Goal: Task Accomplishment & Management: Manage account settings

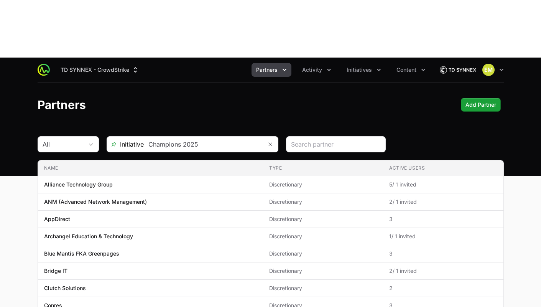
click at [44, 64] on img at bounding box center [44, 70] width 12 height 12
click at [67, 63] on button "TD SYNNEX - CrowdStrike" at bounding box center [100, 70] width 88 height 14
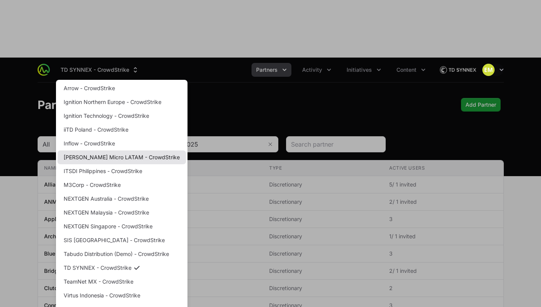
click at [90, 150] on link "[PERSON_NAME] Micro LATAM - CrowdStrike" at bounding box center [122, 157] width 129 height 14
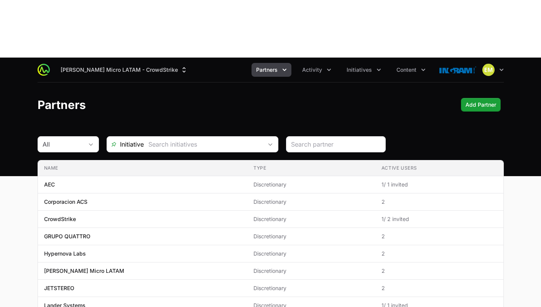
click at [261, 66] on span "Partners" at bounding box center [266, 70] width 21 height 8
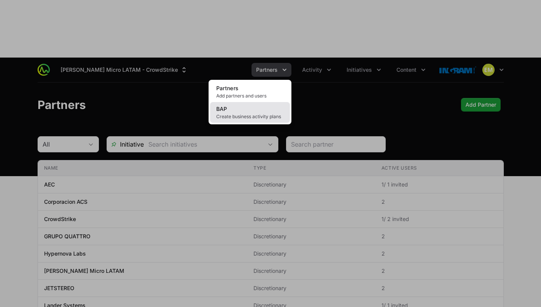
click at [255, 102] on link "BAP Create business activity plans" at bounding box center [250, 112] width 80 height 21
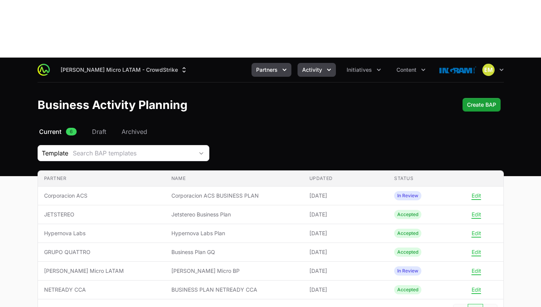
click at [319, 63] on button "Activity" at bounding box center [317, 70] width 38 height 14
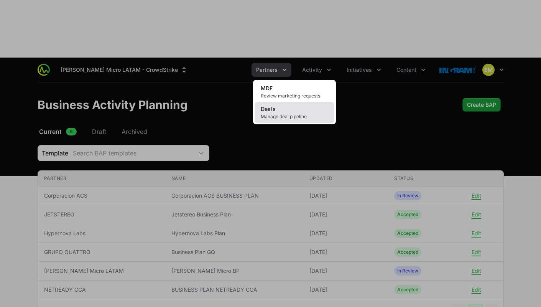
click at [302, 102] on link "Deals Manage deal pipeline" at bounding box center [295, 112] width 80 height 21
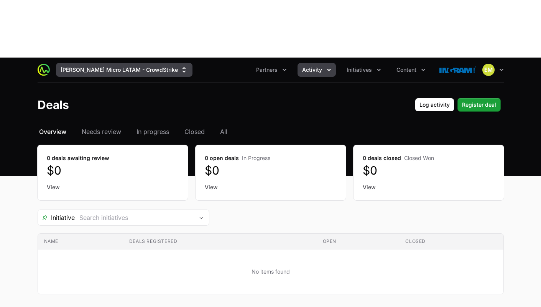
click at [130, 63] on button "[PERSON_NAME] Micro LATAM - CrowdStrike" at bounding box center [124, 70] width 137 height 14
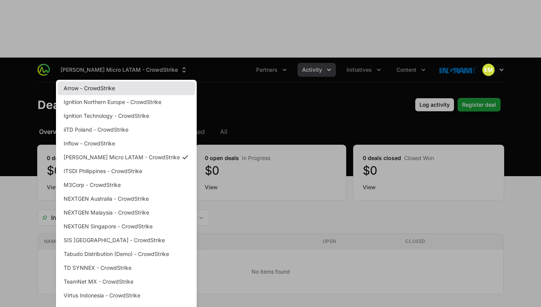
click at [111, 81] on link "Arrow - CrowdStrike" at bounding box center [127, 88] width 138 height 14
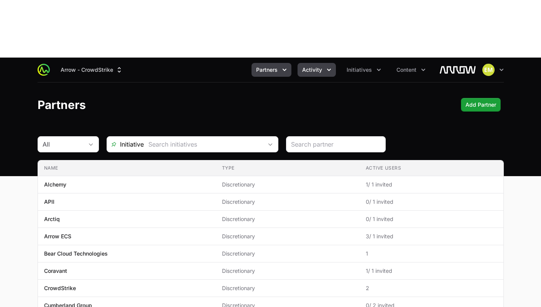
click at [325, 63] on button "Activity" at bounding box center [317, 70] width 38 height 14
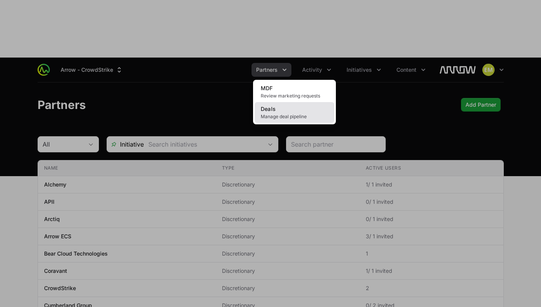
click at [302, 102] on link "Deals Manage deal pipeline" at bounding box center [295, 112] width 80 height 21
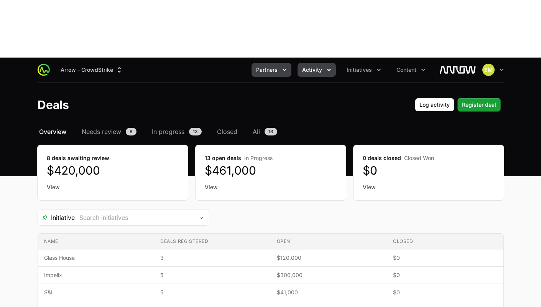
click at [292, 63] on ul "Partners Activity Initiatives Content" at bounding box center [341, 70] width 179 height 14
click at [288, 66] on icon "Partners menu" at bounding box center [285, 70] width 8 height 8
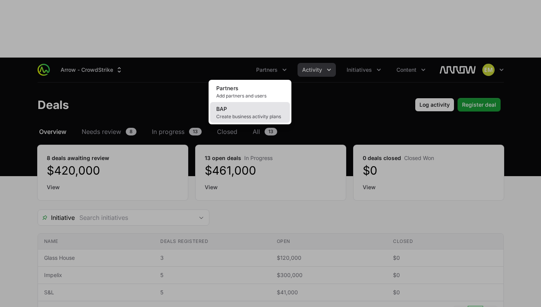
click at [275, 102] on link "BAP Create business activity plans" at bounding box center [250, 112] width 80 height 21
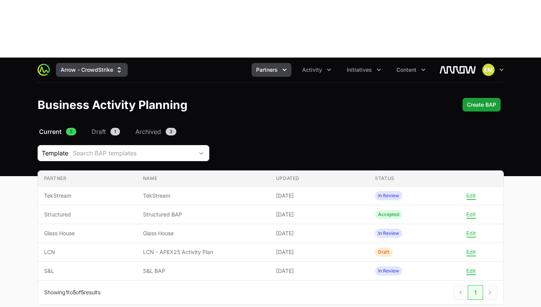
click at [117, 66] on icon "Supplier switch menu" at bounding box center [119, 70] width 8 height 8
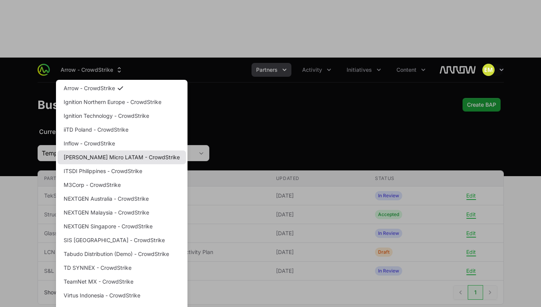
click at [108, 150] on link "[PERSON_NAME] Micro LATAM - CrowdStrike" at bounding box center [122, 157] width 129 height 14
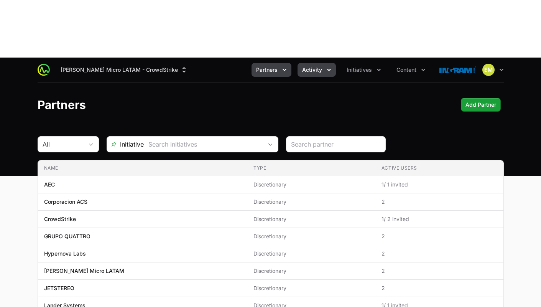
click at [312, 66] on span "Activity" at bounding box center [312, 70] width 20 height 8
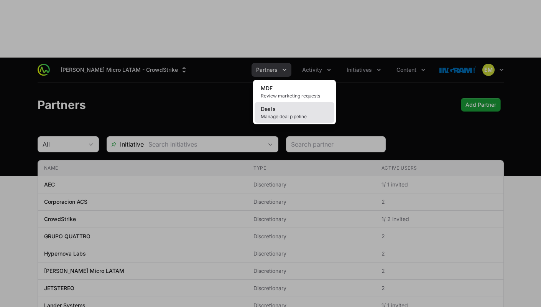
click at [301, 102] on link "Deals Manage deal pipeline" at bounding box center [295, 112] width 80 height 21
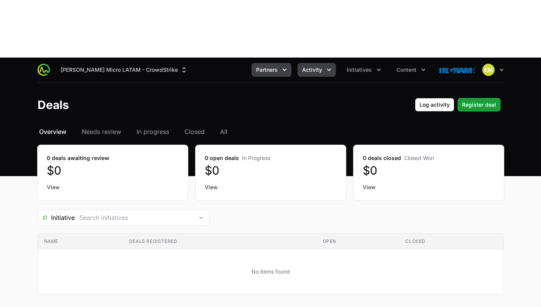
click at [267, 66] on span "Partners" at bounding box center [266, 70] width 21 height 8
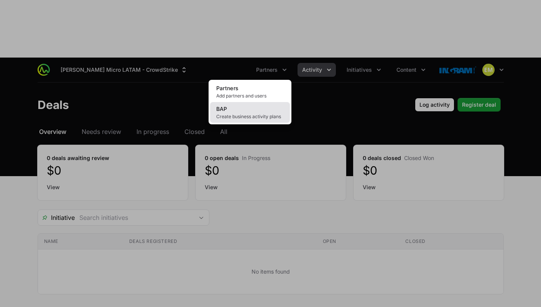
click at [259, 102] on link "BAP Create business activity plans" at bounding box center [250, 112] width 80 height 21
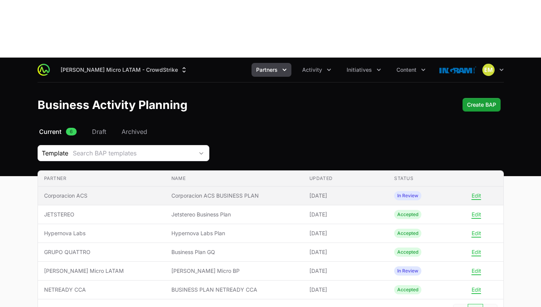
drag, startPoint x: 151, startPoint y: 139, endPoint x: 145, endPoint y: 138, distance: 5.8
click at [171, 192] on span "Corporacion ACS BUSINESS PLAN" at bounding box center [234, 196] width 126 height 8
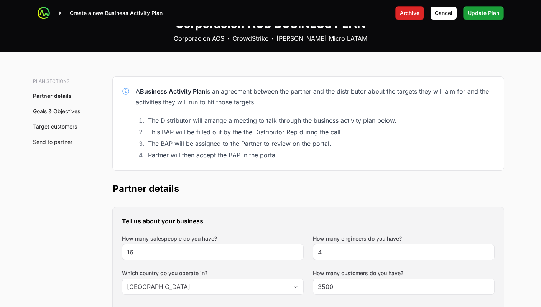
scroll to position [72, 0]
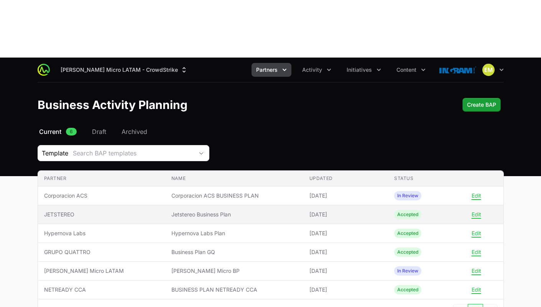
click at [171, 211] on span "Jetstereo Business Plan" at bounding box center [234, 215] width 126 height 8
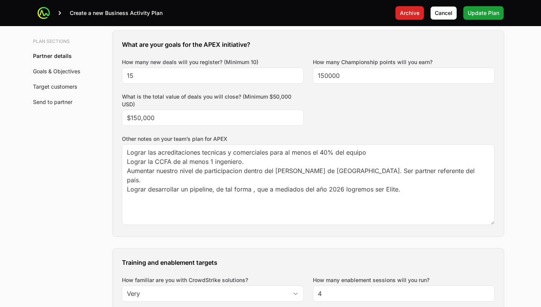
scroll to position [416, 0]
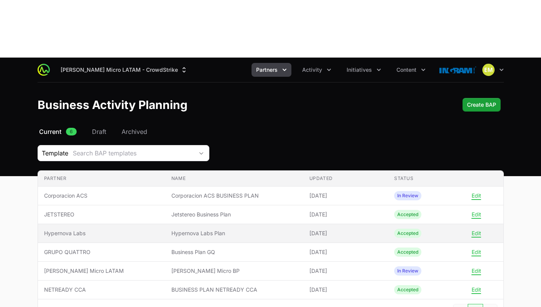
click at [202, 229] on span "Hypernova Labs Plan" at bounding box center [234, 233] width 126 height 8
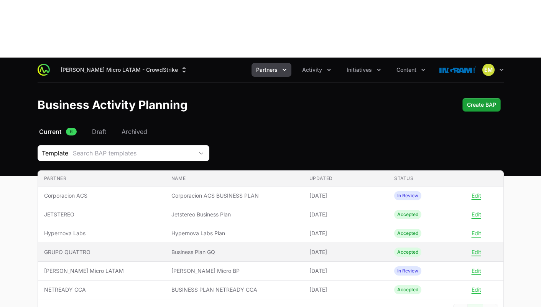
click at [189, 248] on span "Business Plan GQ" at bounding box center [234, 252] width 126 height 8
click at [198, 248] on span "Business Plan GQ" at bounding box center [234, 252] width 126 height 8
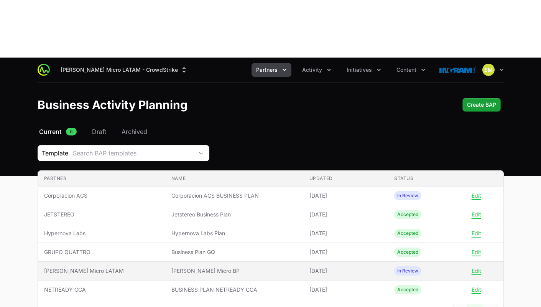
click at [201, 267] on span "[PERSON_NAME] Micro BP" at bounding box center [234, 271] width 126 height 8
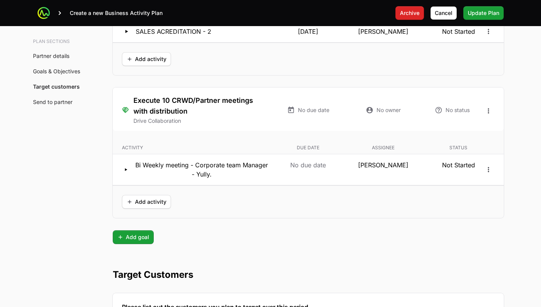
scroll to position [1824, 0]
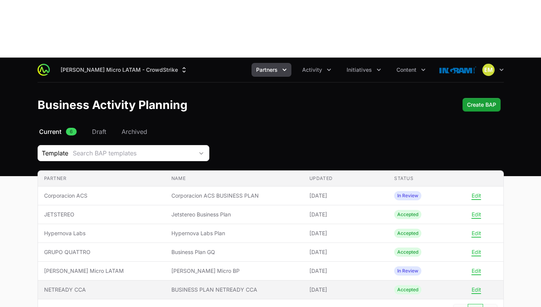
click at [171, 286] on span "BUSINESS PLAN NETREADY CCA" at bounding box center [234, 290] width 126 height 8
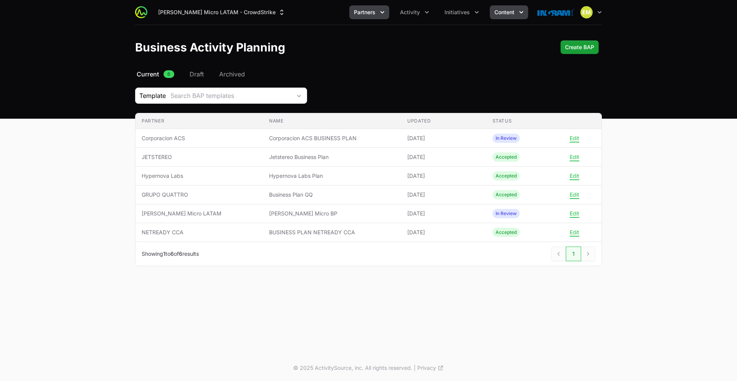
click at [497, 12] on span "Content" at bounding box center [504, 12] width 20 height 8
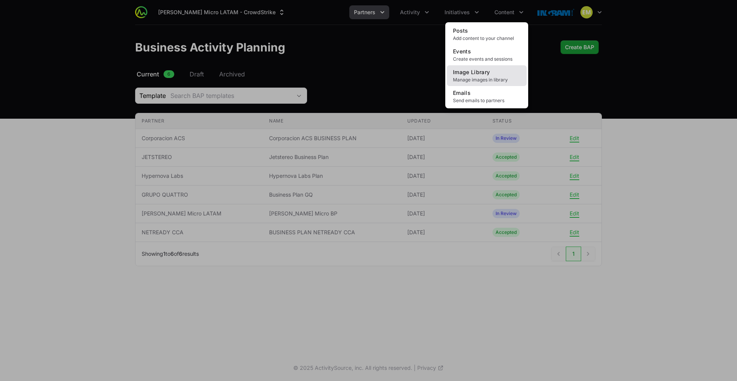
click at [464, 69] on span "Image Library" at bounding box center [471, 72] width 37 height 7
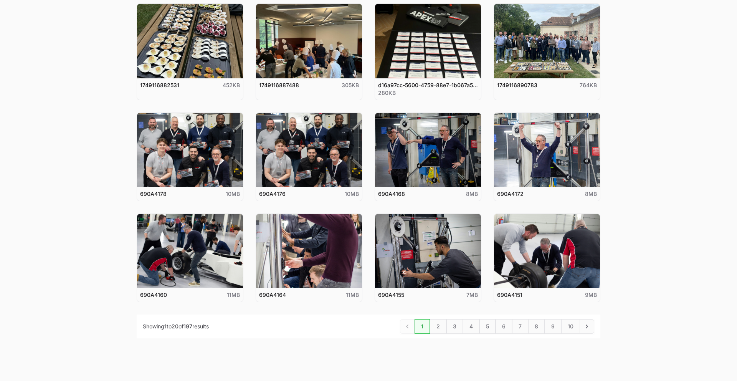
scroll to position [305, 0]
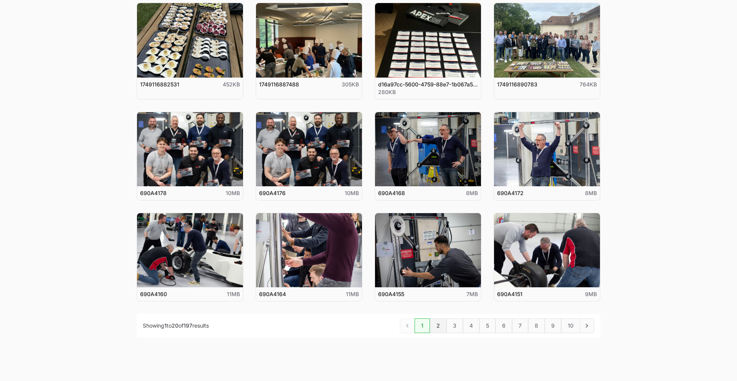
click at [440, 306] on link "2" at bounding box center [438, 325] width 16 height 15
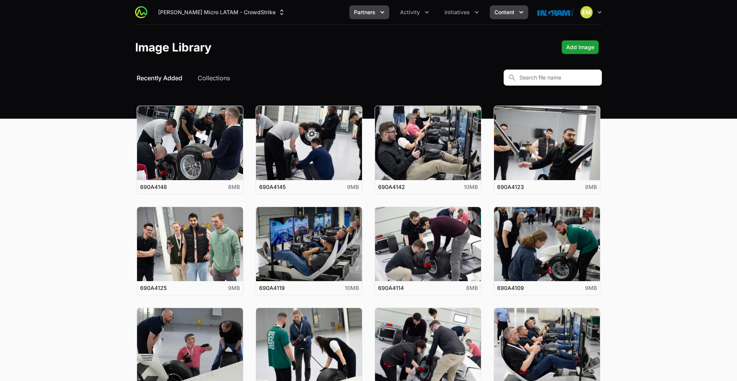
click at [377, 13] on button "Partners" at bounding box center [369, 12] width 40 height 14
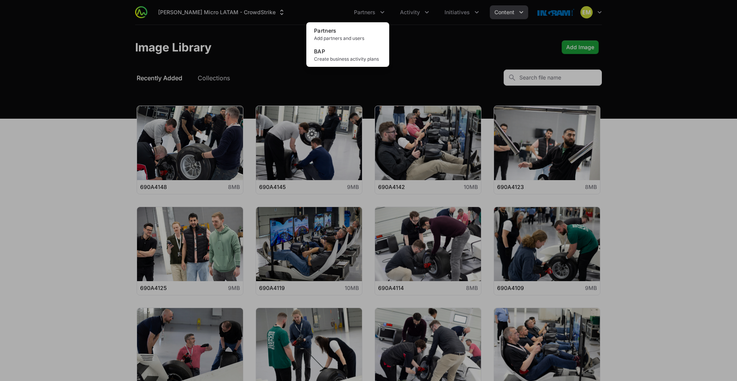
click at [447, 15] on div "Partners menu" at bounding box center [368, 190] width 737 height 381
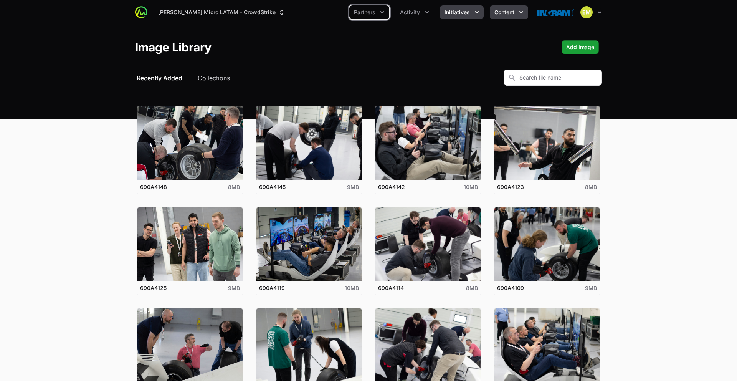
click at [447, 15] on span "Initiatives" at bounding box center [456, 12] width 25 height 8
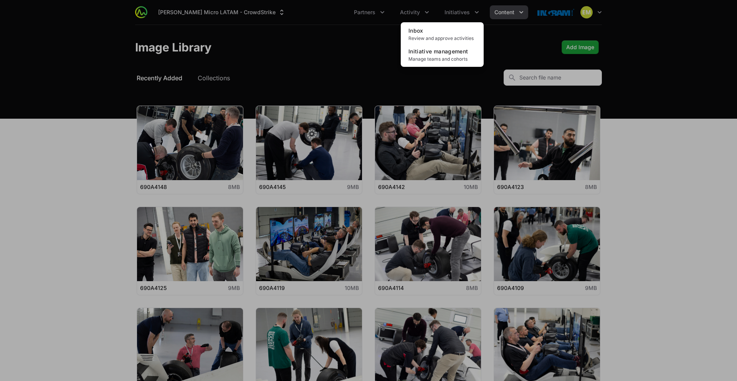
click at [378, 17] on div "Initiatives menu" at bounding box center [368, 190] width 737 height 381
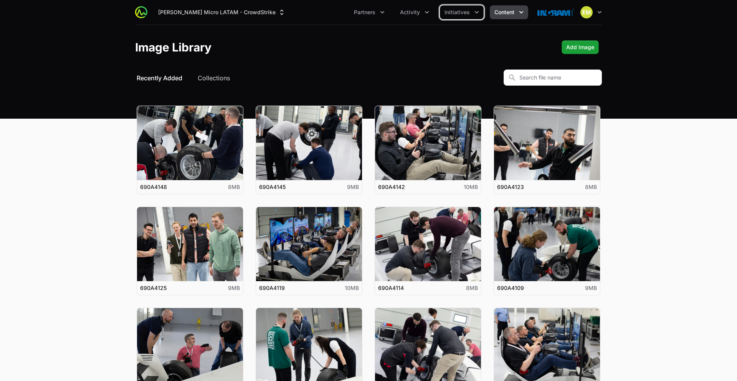
click at [516, 17] on button "Content" at bounding box center [508, 12] width 38 height 14
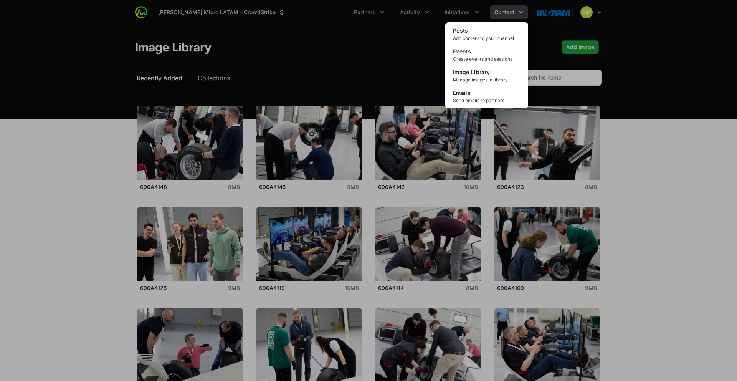
click at [541, 14] on div "Content menu" at bounding box center [368, 190] width 737 height 381
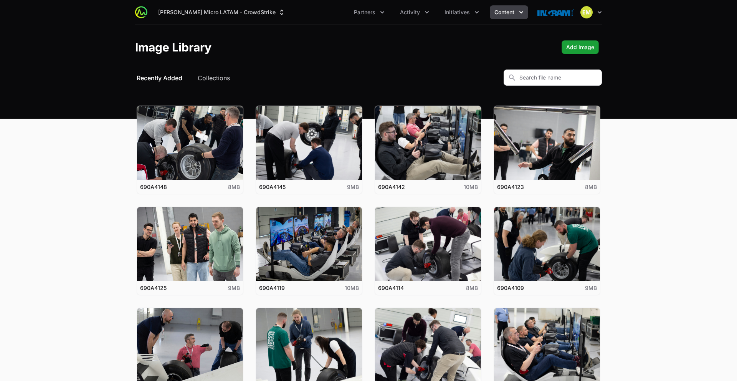
click at [541, 14] on img at bounding box center [555, 12] width 37 height 15
click at [541, 15] on icon "button" at bounding box center [599, 12] width 8 height 8
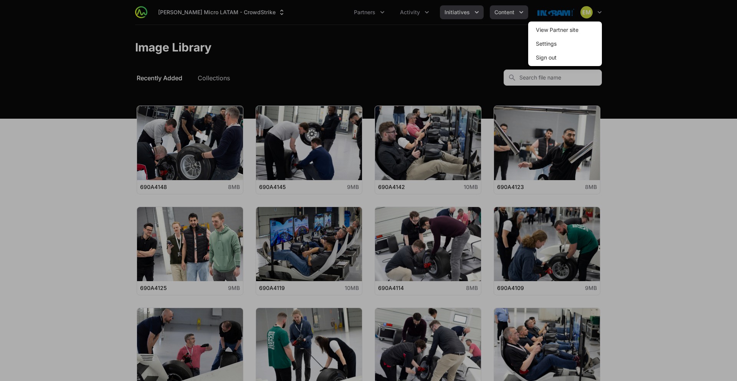
click at [476, 11] on div at bounding box center [368, 190] width 737 height 381
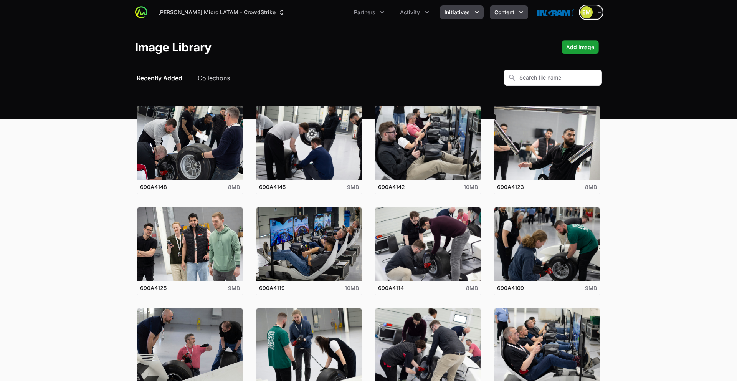
click at [475, 12] on icon "Initiatives menu" at bounding box center [477, 12] width 8 height 8
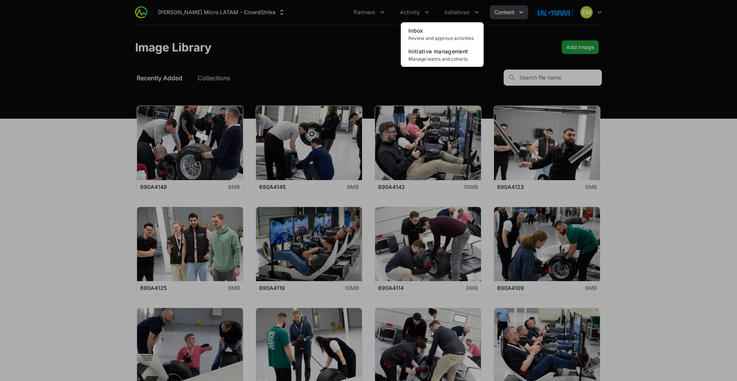
click at [497, 15] on div "Initiatives menu" at bounding box center [368, 190] width 737 height 381
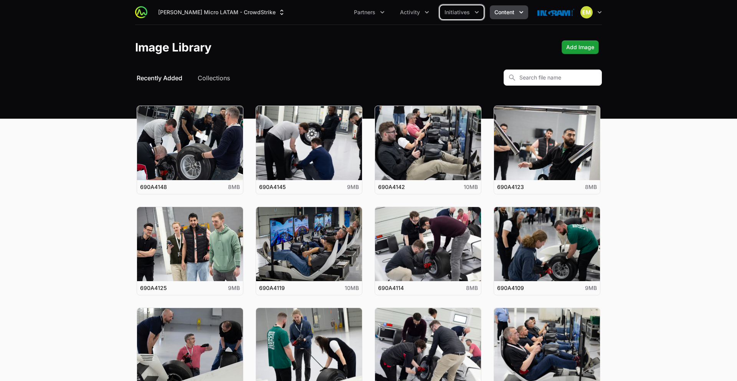
click at [497, 15] on span "Content" at bounding box center [504, 12] width 20 height 8
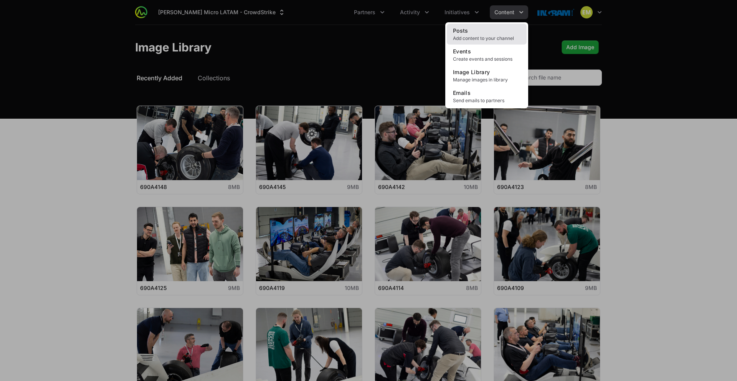
click at [480, 40] on span "Add content to your channel" at bounding box center [487, 38] width 68 height 6
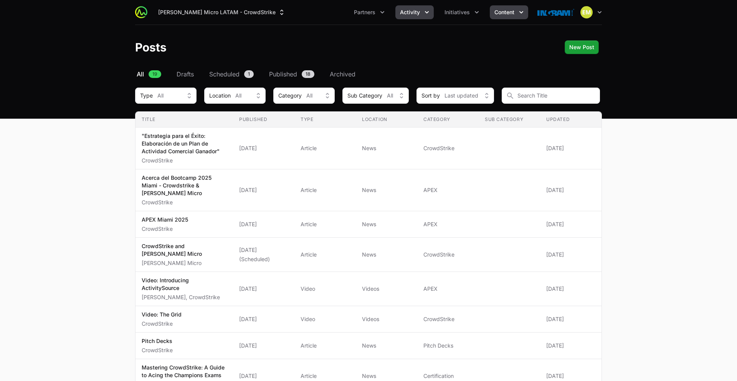
click at [428, 13] on icon "Activity menu" at bounding box center [427, 12] width 8 height 8
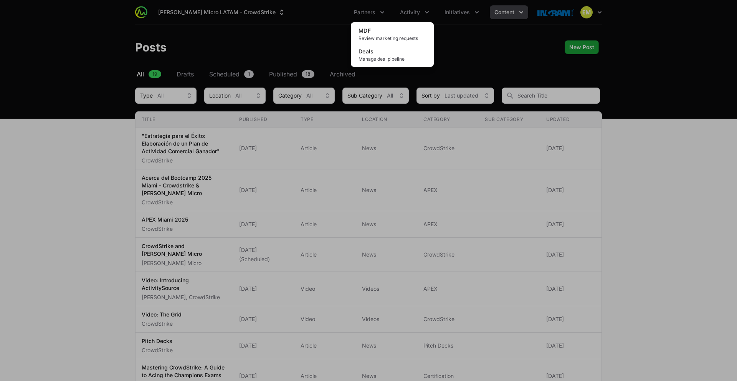
click at [493, 18] on div "Activity menu" at bounding box center [368, 190] width 737 height 381
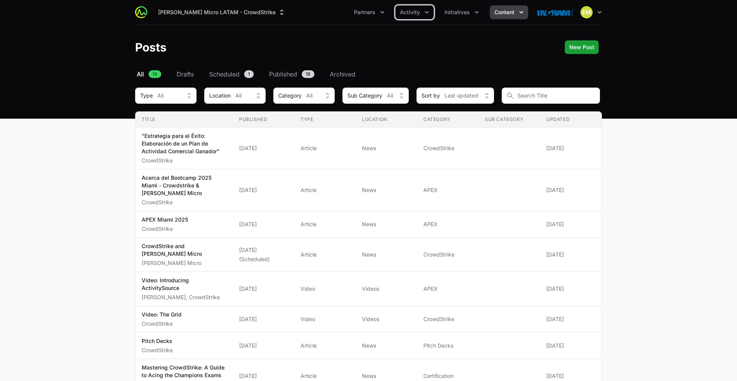
click at [493, 18] on button "Content" at bounding box center [508, 12] width 38 height 14
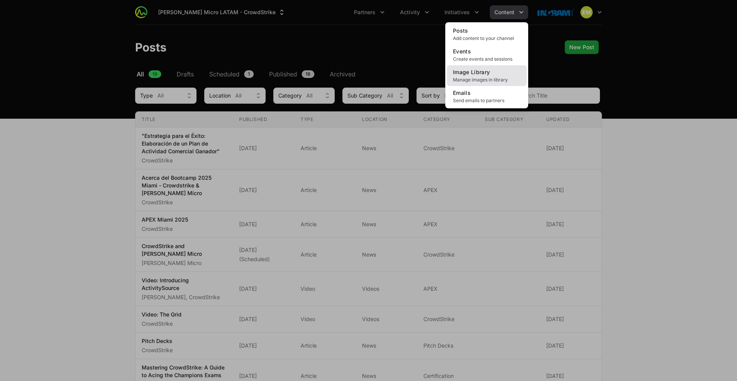
click at [478, 72] on span "Image Library" at bounding box center [471, 72] width 37 height 7
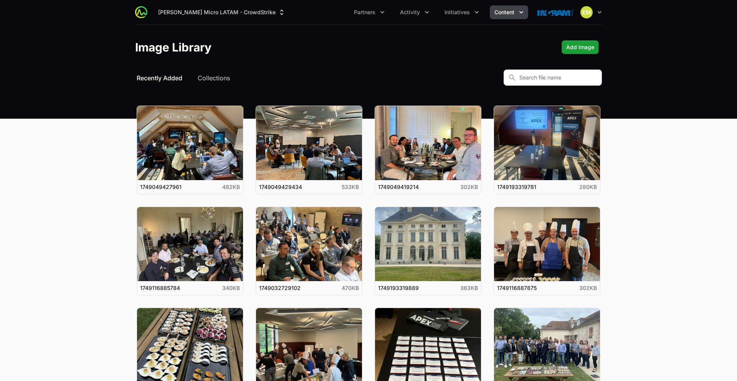
click at [541, 17] on img at bounding box center [555, 12] width 37 height 15
click at [541, 14] on img at bounding box center [555, 12] width 37 height 15
click at [541, 13] on img "button" at bounding box center [586, 12] width 12 height 12
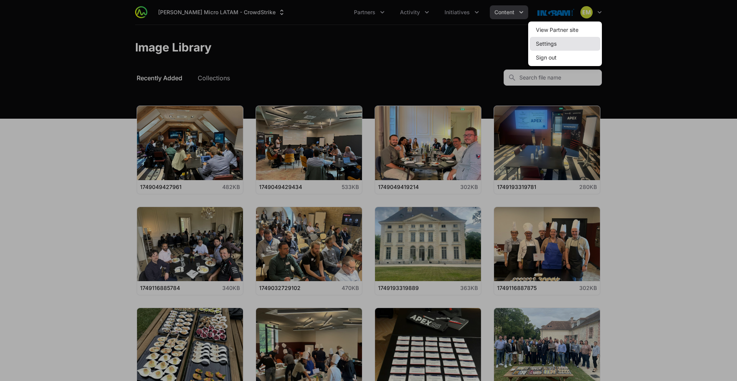
click at [541, 43] on link "Settings" at bounding box center [564, 44] width 71 height 14
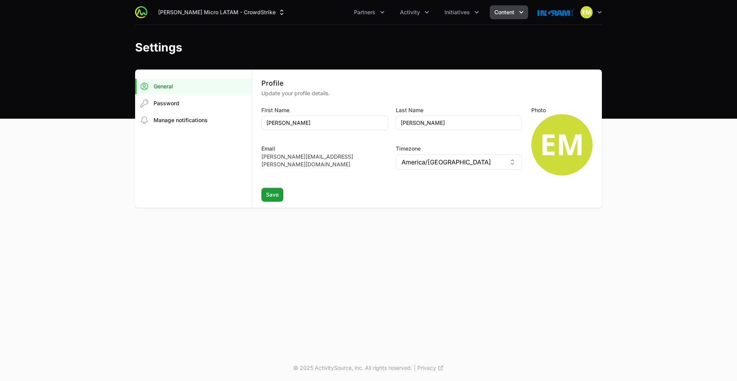
click at [506, 15] on span "Content" at bounding box center [504, 12] width 20 height 8
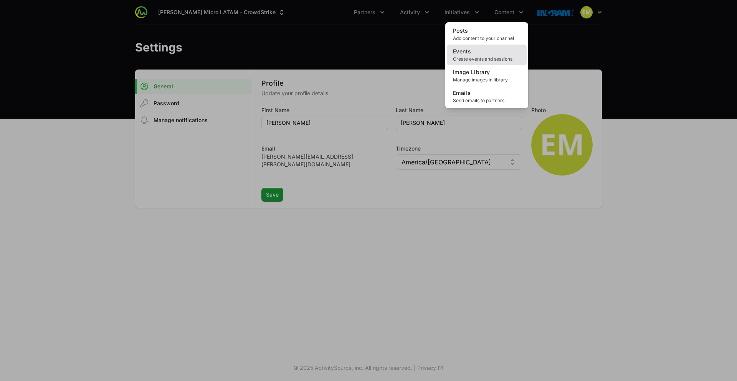
click at [479, 54] on link "Events Create events and sessions" at bounding box center [487, 54] width 80 height 21
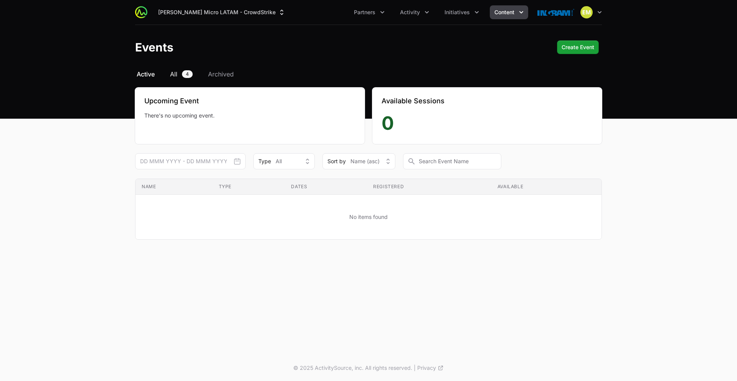
click at [178, 73] on link "All 4" at bounding box center [181, 73] width 26 height 9
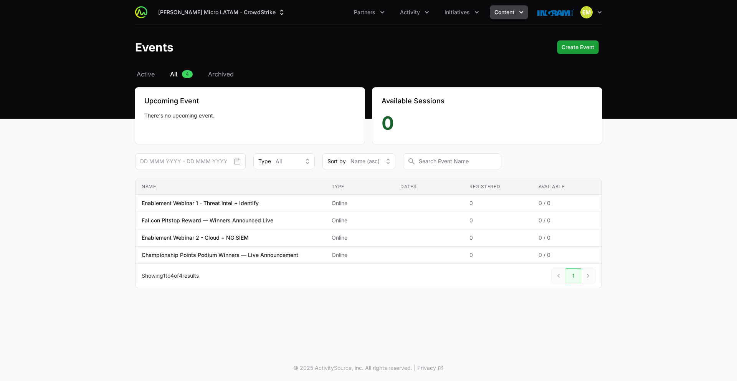
click at [541, 12] on div "Open user menu" at bounding box center [569, 12] width 64 height 15
click at [541, 11] on img "button" at bounding box center [586, 12] width 12 height 12
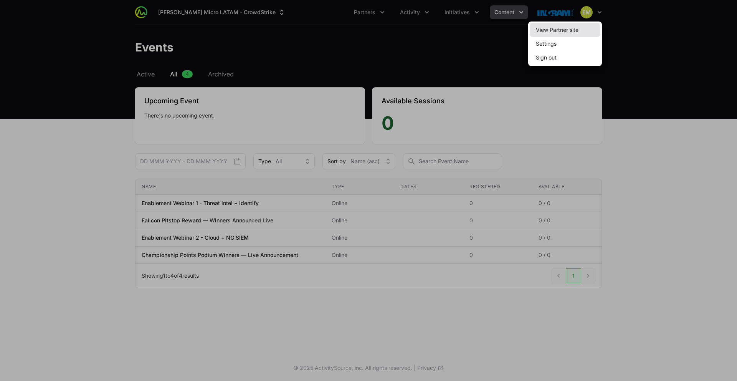
click at [541, 30] on link "View Partner site" at bounding box center [564, 30] width 71 height 14
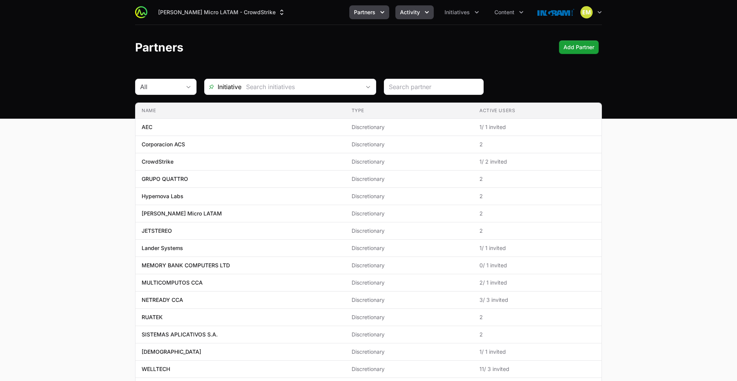
click at [407, 15] on span "Activity" at bounding box center [410, 12] width 20 height 8
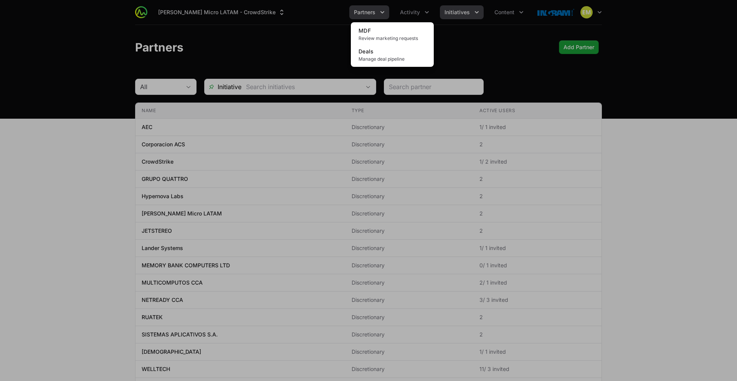
drag, startPoint x: 441, startPoint y: 16, endPoint x: 450, endPoint y: 15, distance: 9.0
click at [440, 16] on div "Activity menu" at bounding box center [368, 190] width 737 height 381
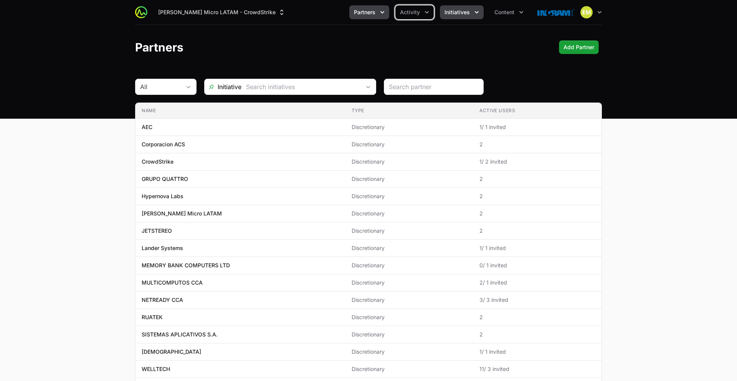
click at [454, 15] on span "Initiatives" at bounding box center [456, 12] width 25 height 8
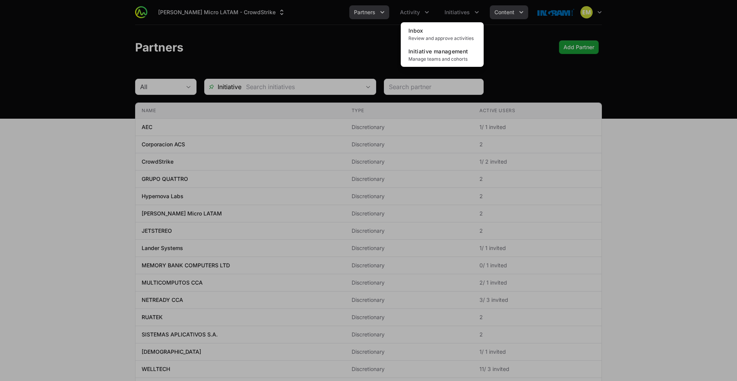
drag, startPoint x: 497, startPoint y: 15, endPoint x: 501, endPoint y: 15, distance: 3.9
click at [497, 15] on div "Initiatives menu" at bounding box center [368, 190] width 737 height 381
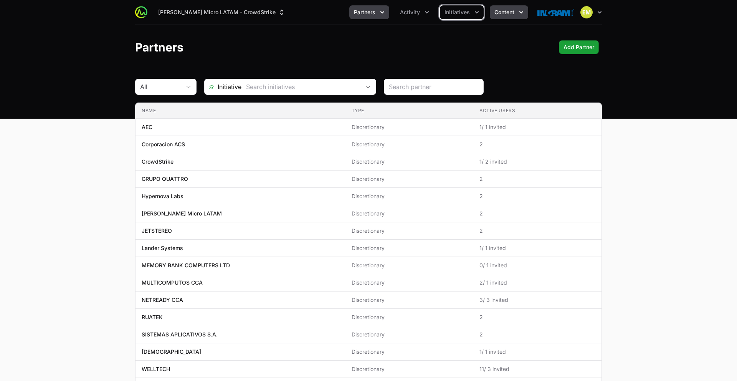
click at [501, 15] on span "Content" at bounding box center [504, 12] width 20 height 8
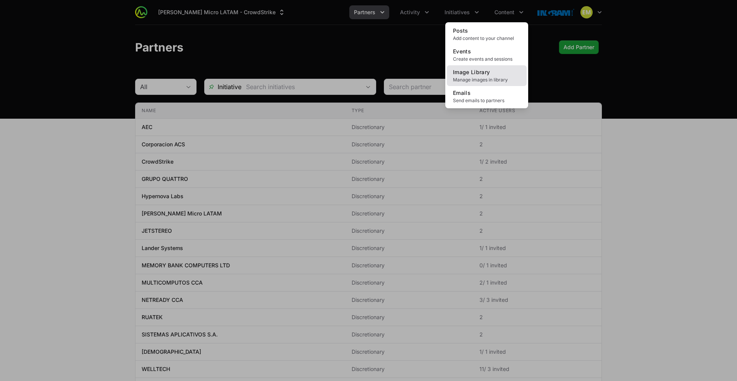
click at [488, 78] on span "Manage images in library" at bounding box center [487, 80] width 68 height 6
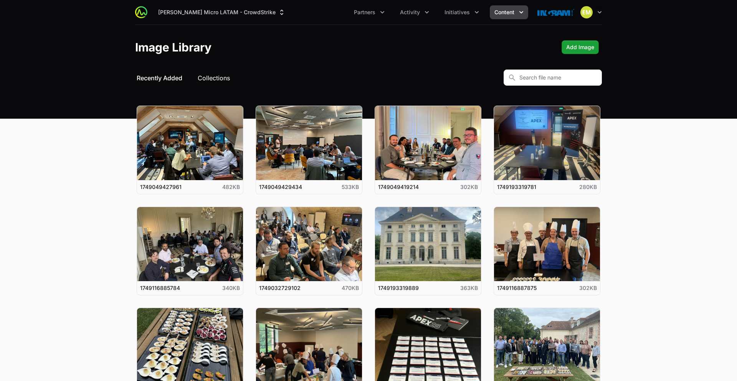
click at [208, 81] on button "Collections" at bounding box center [214, 77] width 32 height 9
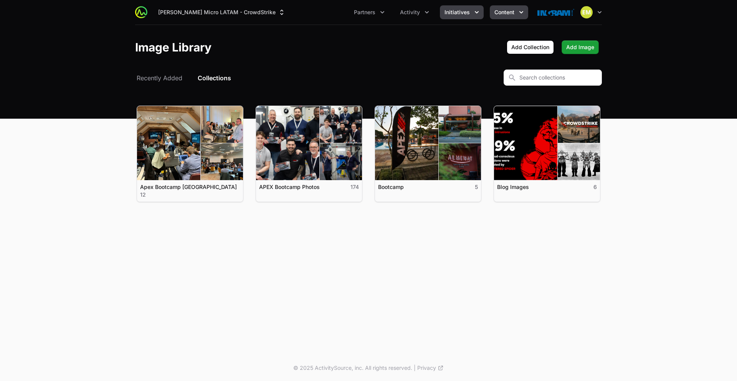
click at [448, 12] on span "Initiatives" at bounding box center [456, 12] width 25 height 8
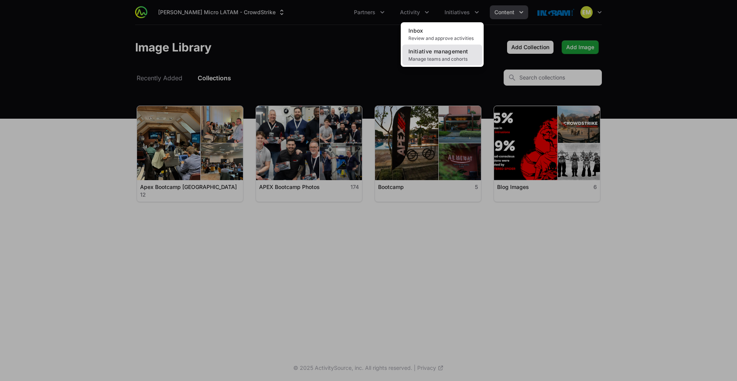
click at [437, 54] on span "Initiative management" at bounding box center [437, 51] width 59 height 7
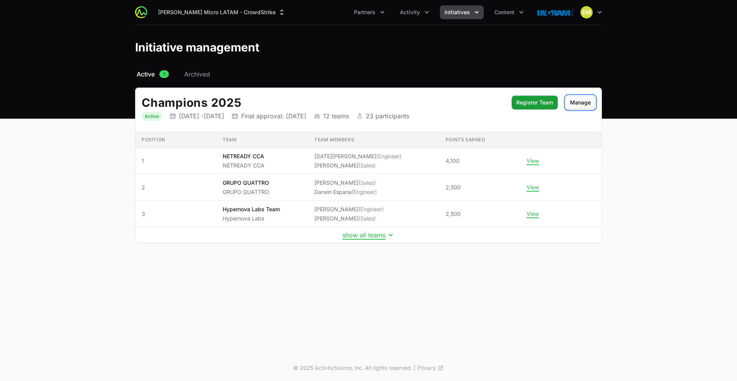
click at [579, 106] on span "Manage" at bounding box center [580, 102] width 21 height 9
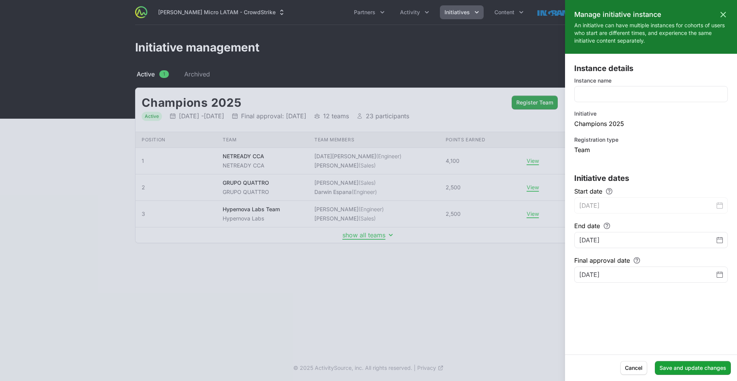
click at [479, 213] on div at bounding box center [368, 190] width 737 height 381
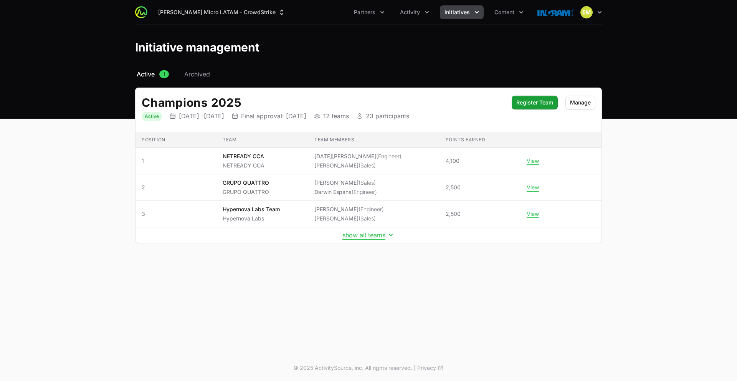
click at [452, 10] on span "Initiatives" at bounding box center [456, 12] width 25 height 8
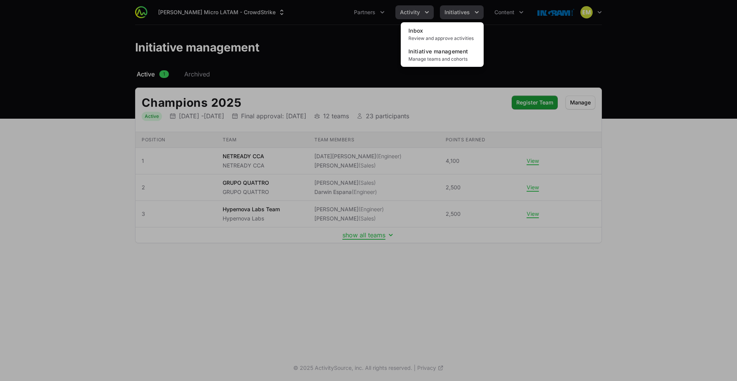
click at [414, 18] on div "Initiatives menu" at bounding box center [368, 190] width 737 height 381
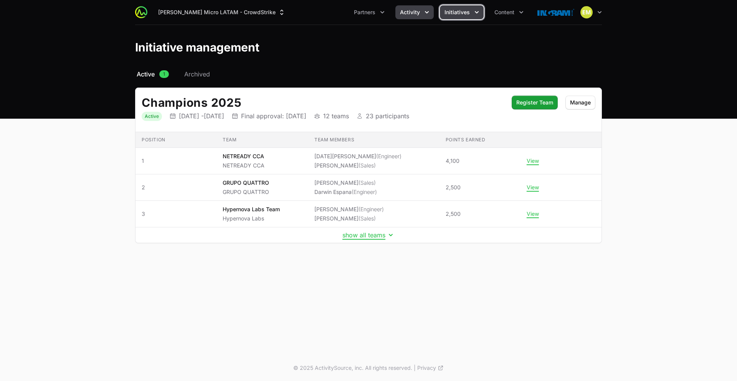
click at [415, 15] on span "Activity" at bounding box center [410, 12] width 20 height 8
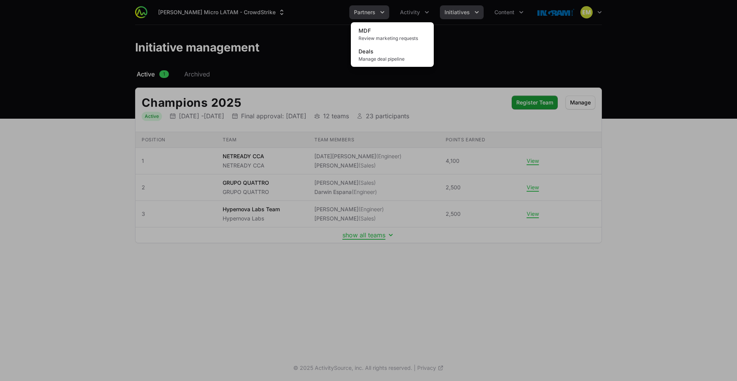
click at [374, 17] on div "Activity menu" at bounding box center [368, 190] width 737 height 381
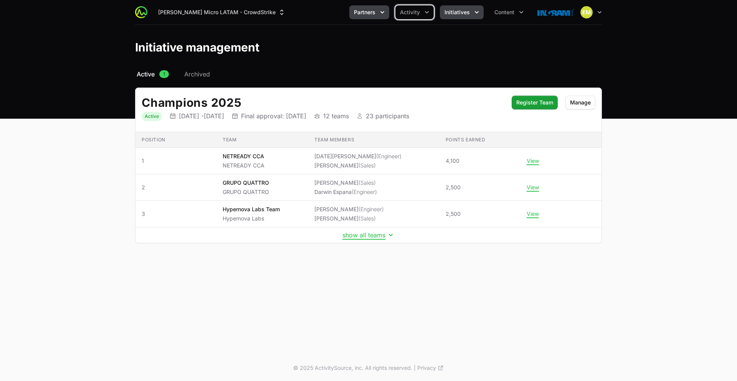
click at [375, 15] on span "Partners" at bounding box center [364, 12] width 21 height 8
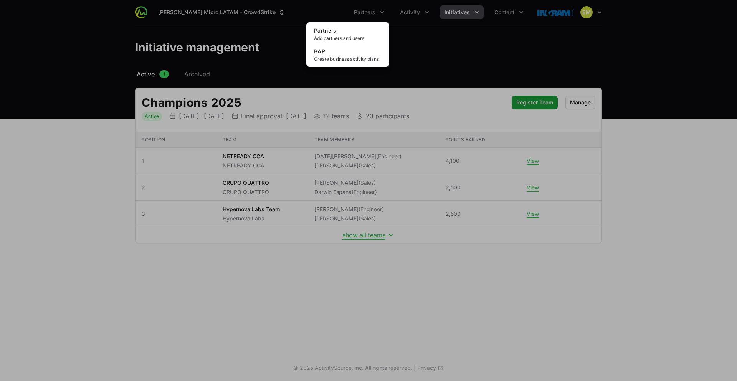
drag, startPoint x: 474, startPoint y: 35, endPoint x: 495, endPoint y: 19, distance: 26.3
click at [475, 35] on div "Partners menu" at bounding box center [368, 190] width 737 height 381
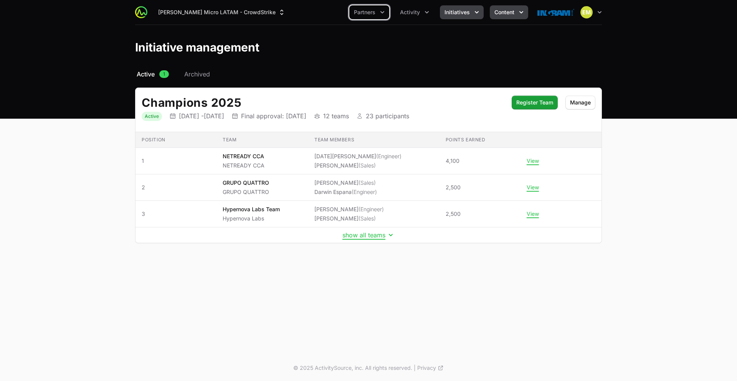
click at [499, 16] on button "Content" at bounding box center [508, 12] width 38 height 14
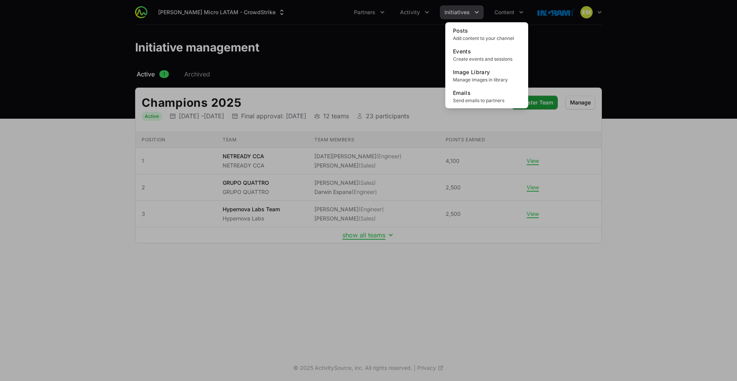
click at [195, 22] on div "Content menu" at bounding box center [368, 190] width 737 height 381
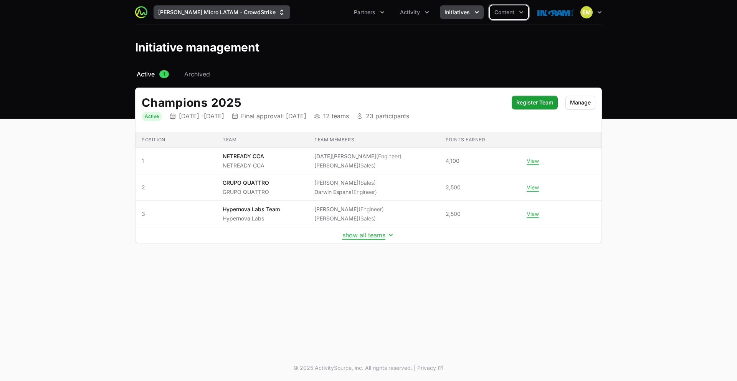
click at [199, 16] on button "[PERSON_NAME] Micro LATAM - CrowdStrike" at bounding box center [221, 12] width 137 height 14
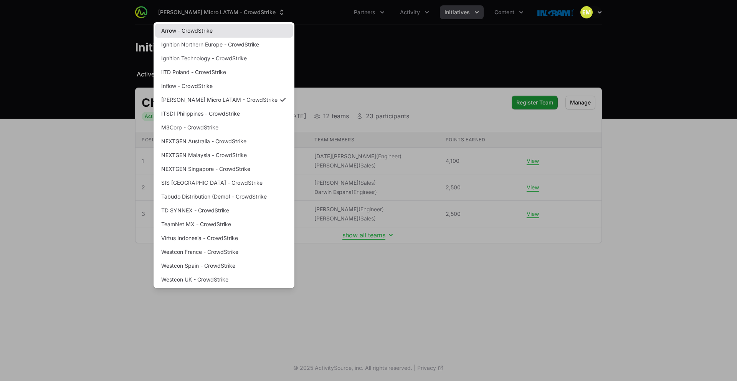
click at [185, 31] on link "Arrow - CrowdStrike" at bounding box center [224, 31] width 138 height 14
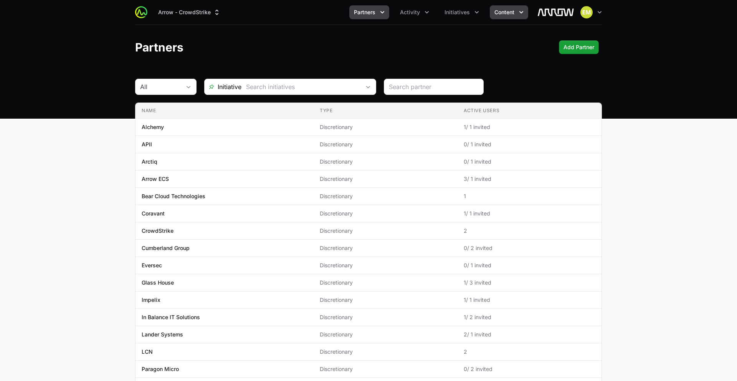
click at [506, 10] on span "Content" at bounding box center [504, 12] width 20 height 8
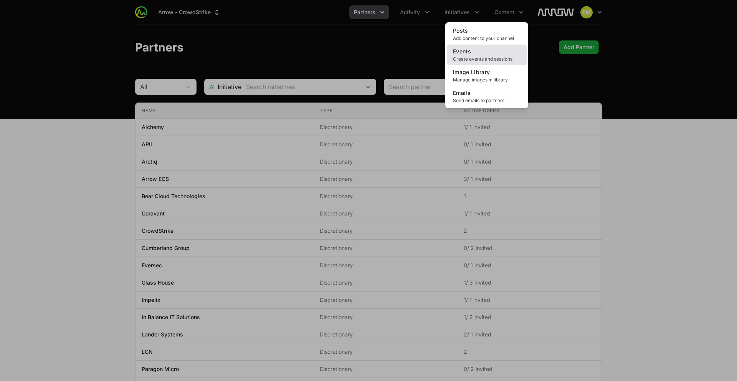
click at [485, 52] on link "Events Create events and sessions" at bounding box center [487, 54] width 80 height 21
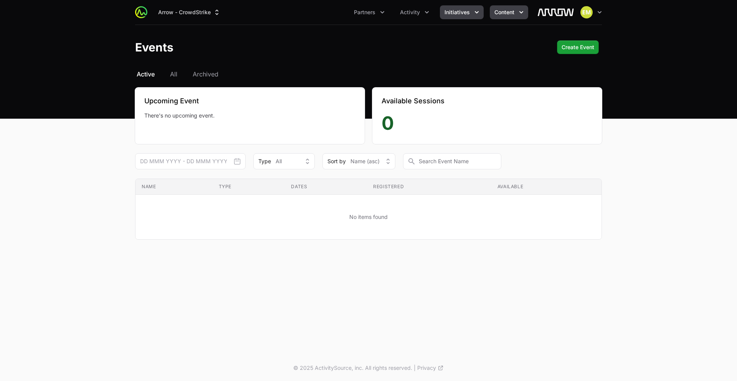
click at [473, 15] on icon "Initiatives menu" at bounding box center [477, 12] width 8 height 8
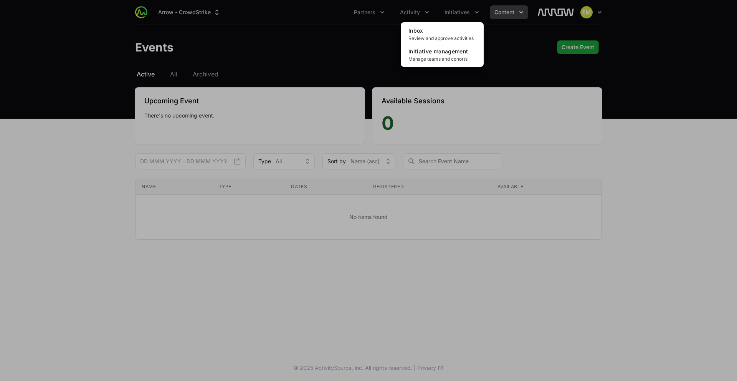
click at [503, 15] on div "Initiatives menu" at bounding box center [368, 190] width 737 height 381
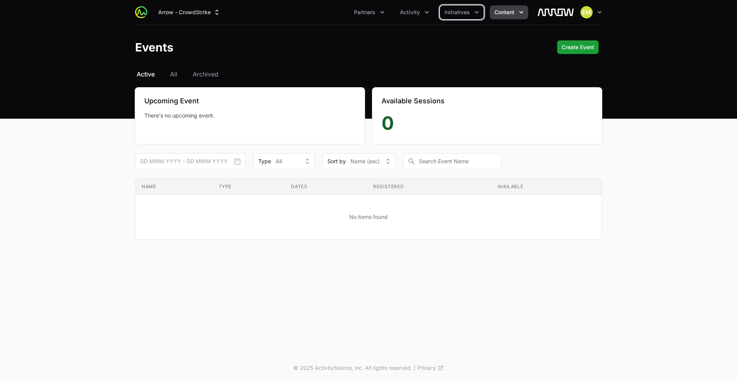
click at [503, 15] on span "Content" at bounding box center [504, 12] width 20 height 8
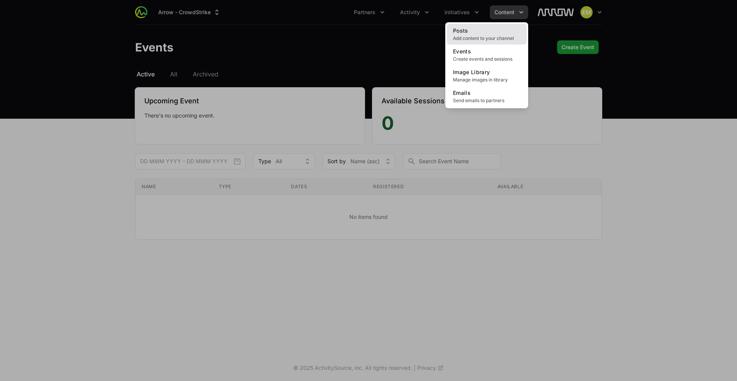
click at [489, 31] on link "Posts Add content to your channel" at bounding box center [487, 34] width 80 height 21
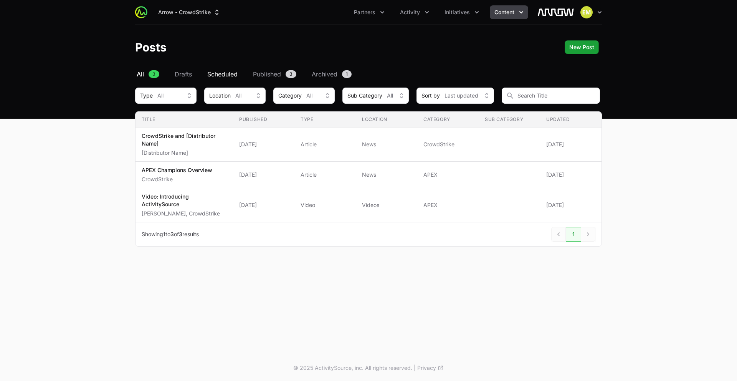
click at [237, 76] on span "Scheduled" at bounding box center [222, 73] width 30 height 9
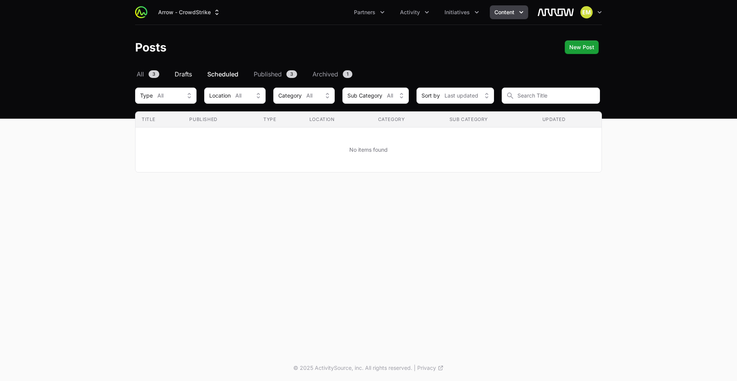
click at [187, 74] on span "Drafts" at bounding box center [183, 73] width 17 height 9
click at [144, 74] on link "All 3" at bounding box center [148, 73] width 26 height 9
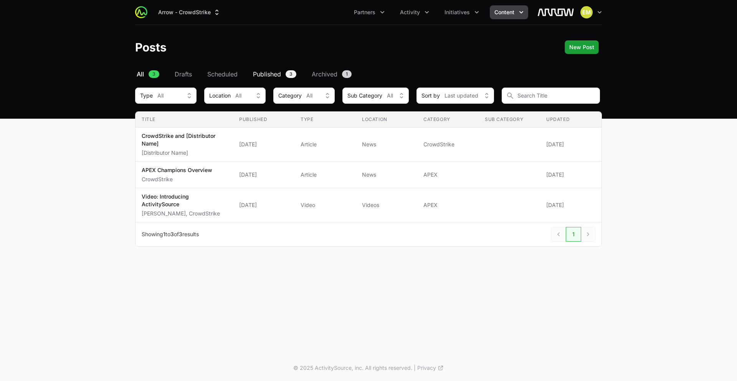
click at [262, 75] on span "Published" at bounding box center [267, 73] width 28 height 9
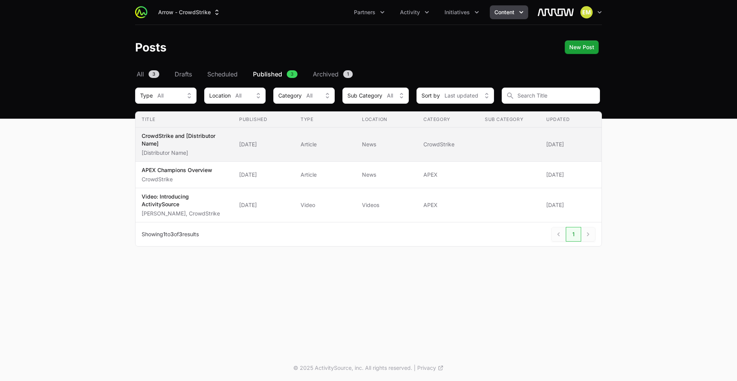
click at [292, 146] on td "Published [DATE]" at bounding box center [263, 144] width 61 height 34
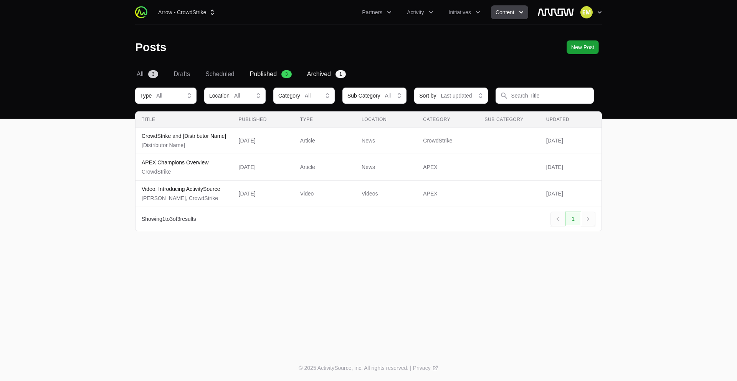
click at [323, 78] on span "Archived" at bounding box center [319, 73] width 24 height 9
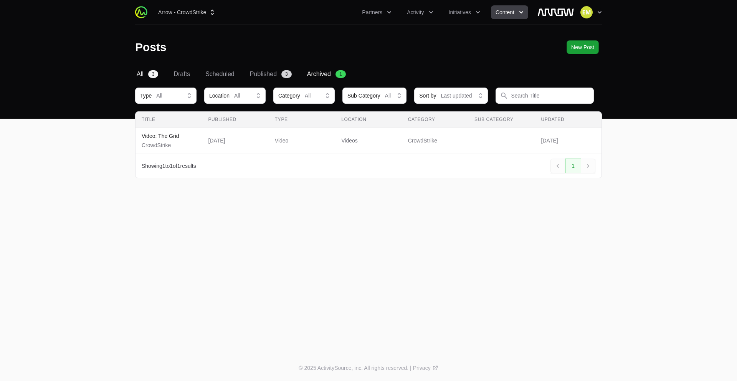
click at [139, 72] on span "All" at bounding box center [140, 73] width 7 height 9
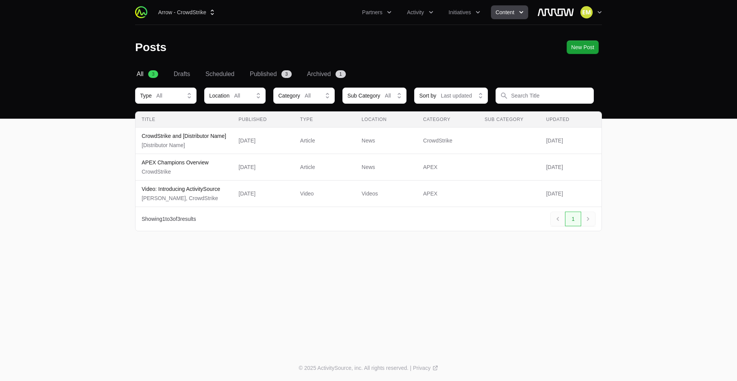
click at [507, 13] on span "Content" at bounding box center [504, 12] width 19 height 8
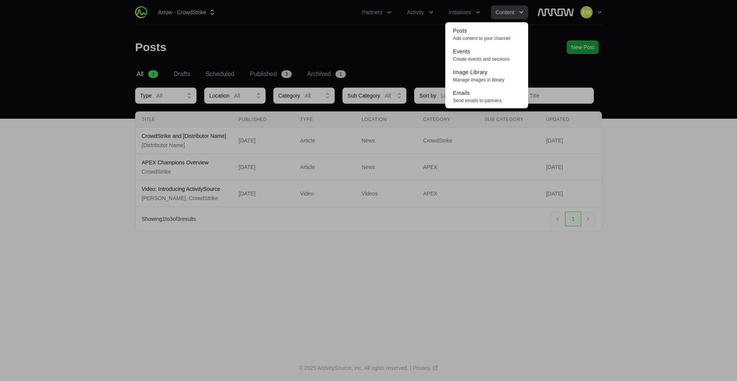
click at [584, 31] on div "Content menu" at bounding box center [368, 190] width 737 height 381
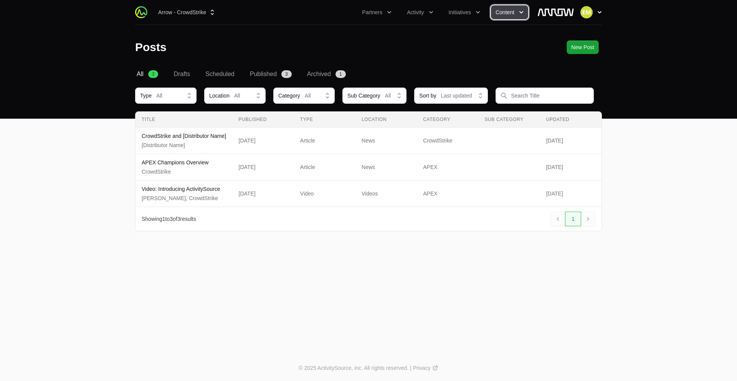
click at [592, 12] on button "Open user menu" at bounding box center [590, 12] width 21 height 12
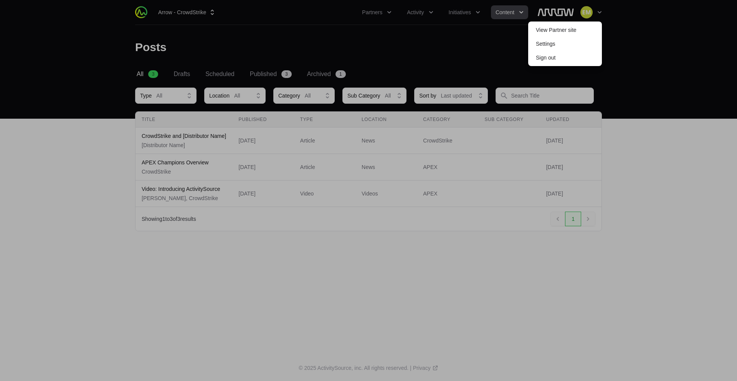
click at [475, 35] on div at bounding box center [368, 190] width 737 height 381
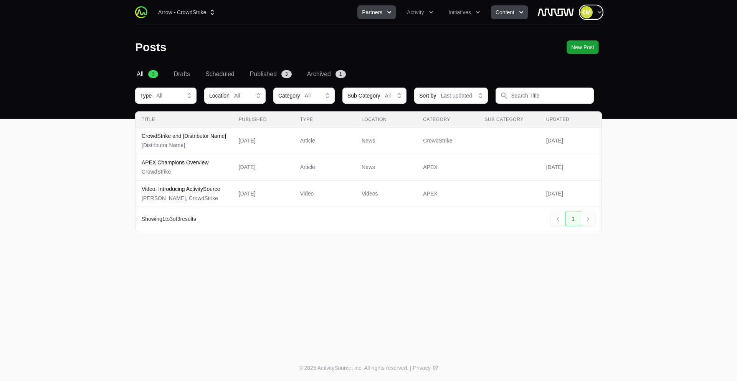
click at [374, 16] on button "Partners" at bounding box center [376, 12] width 39 height 14
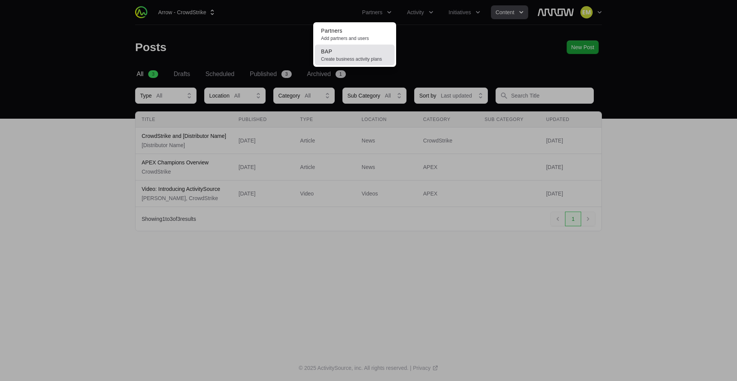
click at [348, 58] on span "Create business activity plans" at bounding box center [355, 59] width 68 height 6
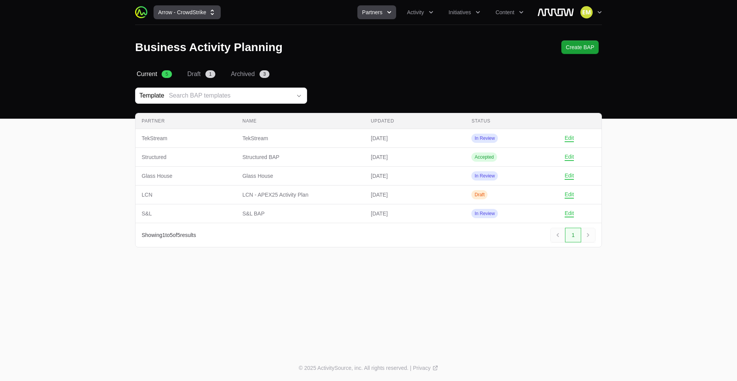
click at [192, 8] on button "Arrow - CrowdStrike" at bounding box center [186, 12] width 67 height 14
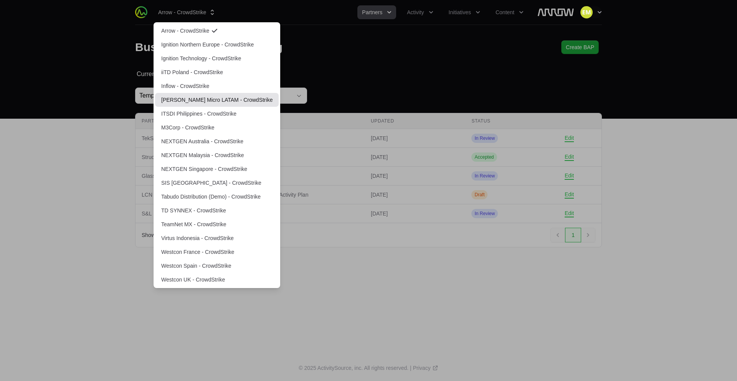
click at [212, 99] on link "[PERSON_NAME] Micro LATAM - CrowdStrike" at bounding box center [217, 100] width 124 height 14
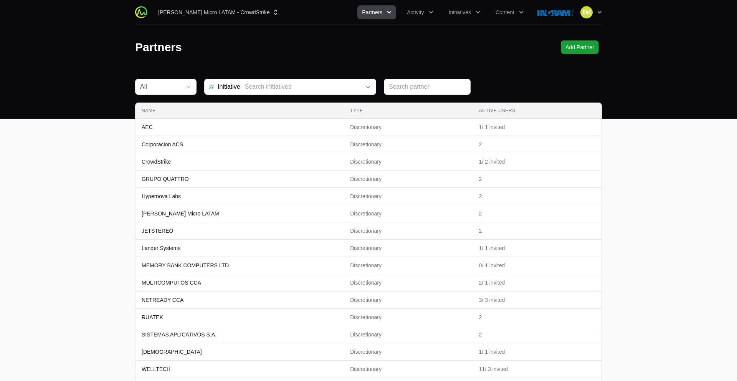
click at [371, 12] on span "Partners" at bounding box center [372, 12] width 20 height 8
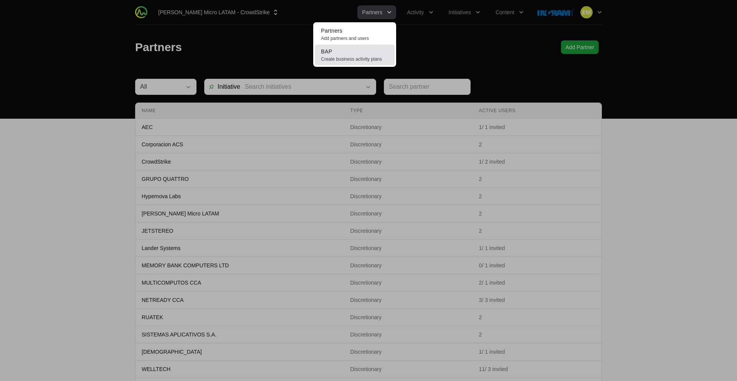
click at [354, 53] on link "BAP Create business activity plans" at bounding box center [355, 54] width 80 height 21
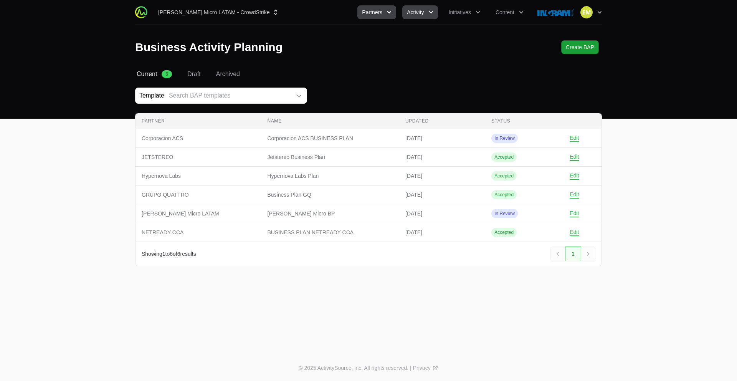
click at [412, 18] on button "Activity" at bounding box center [419, 12] width 35 height 14
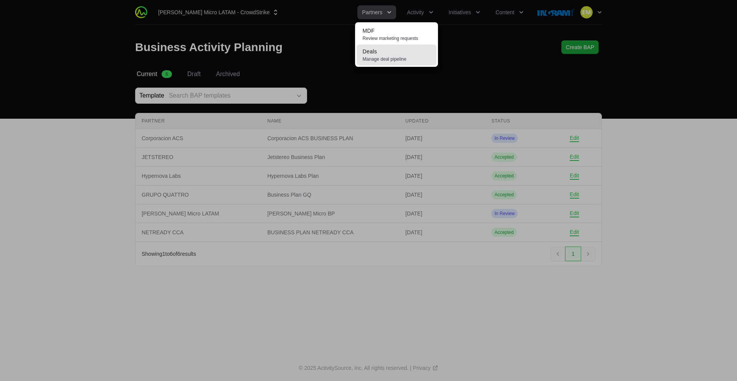
click at [376, 49] on span "Deals" at bounding box center [369, 51] width 15 height 6
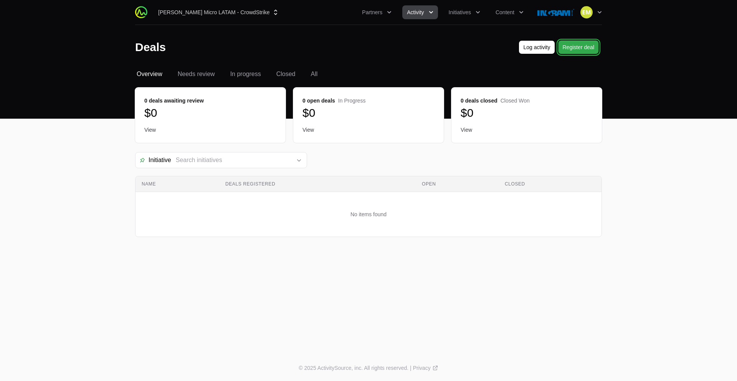
click at [572, 48] on span "Register deal" at bounding box center [578, 47] width 32 height 9
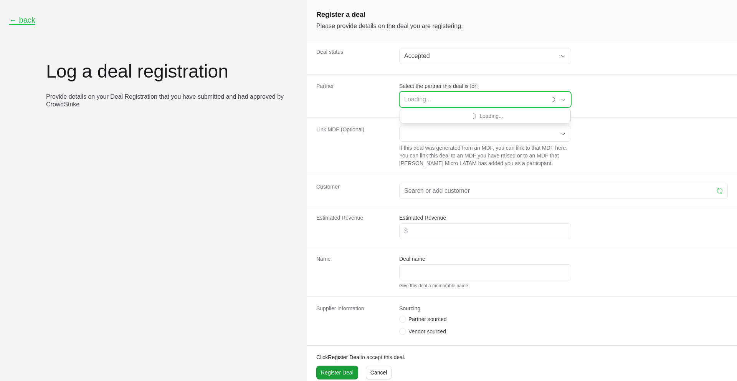
click at [426, 102] on input "Select the partner this deal is for:" at bounding box center [472, 99] width 147 height 15
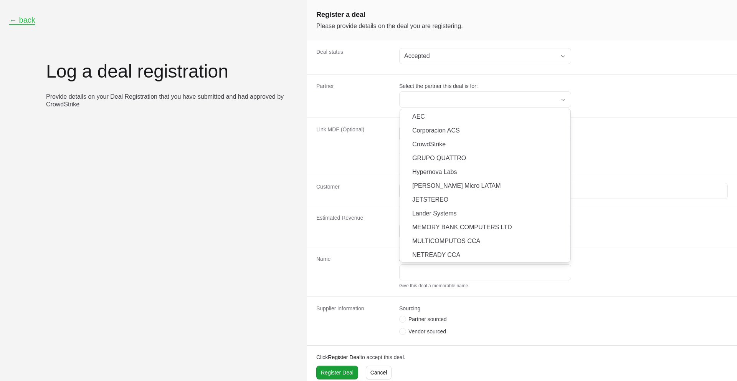
click at [381, 129] on dt "Link MDF (Optional)" at bounding box center [353, 145] width 74 height 41
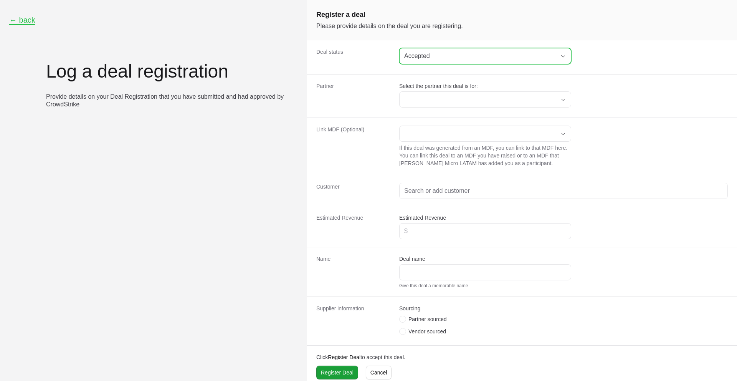
click at [417, 51] on button "Accepted" at bounding box center [484, 55] width 171 height 15
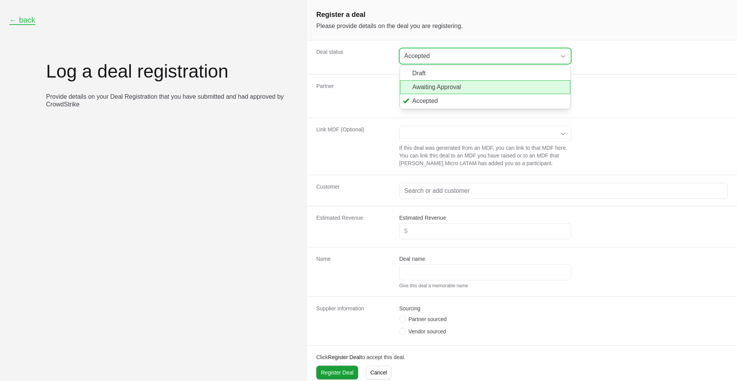
click at [417, 84] on li "Awaiting Approval" at bounding box center [485, 87] width 170 height 14
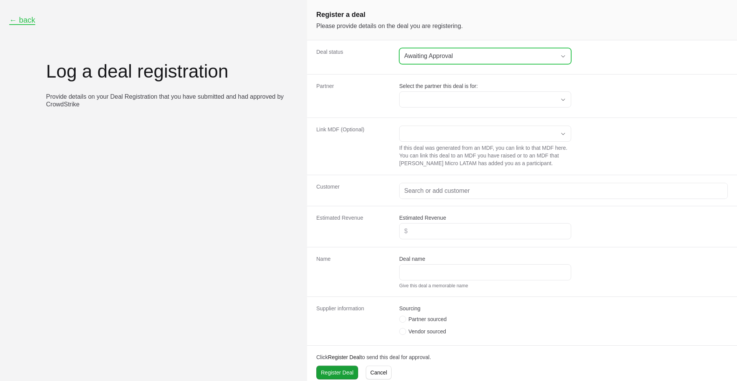
click at [416, 58] on div "Awaiting Approval" at bounding box center [479, 55] width 151 height 9
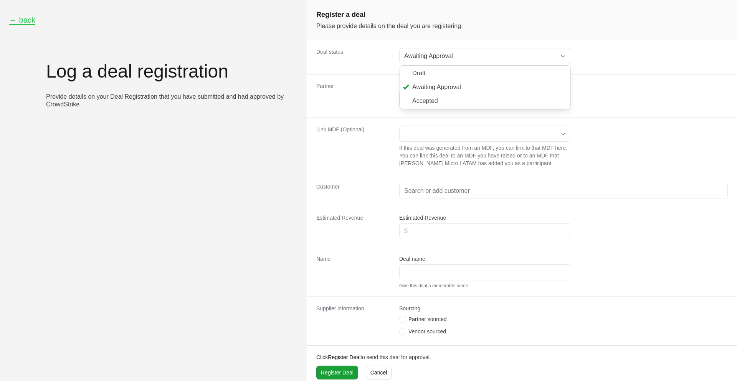
click at [381, 84] on dt "Partner" at bounding box center [353, 96] width 74 height 28
click at [31, 24] on button "← back" at bounding box center [22, 20] width 26 height 10
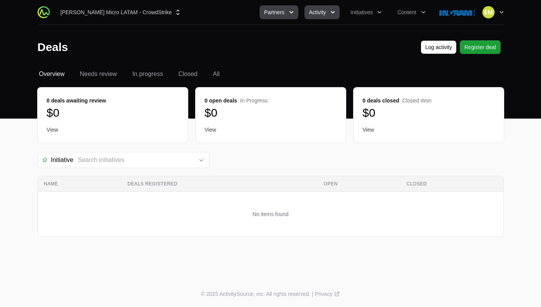
click at [280, 16] on button "Partners" at bounding box center [279, 12] width 39 height 14
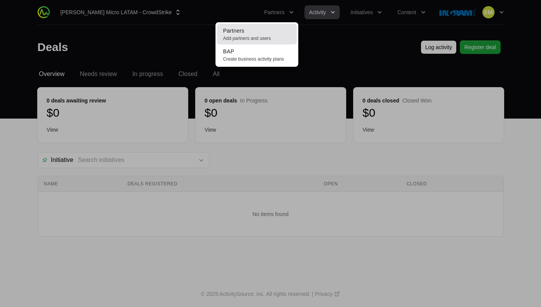
click at [263, 36] on span "Add partners and users" at bounding box center [257, 38] width 68 height 6
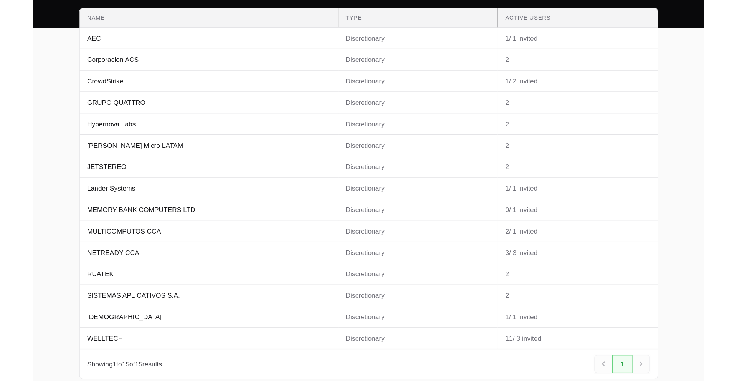
scroll to position [66, 0]
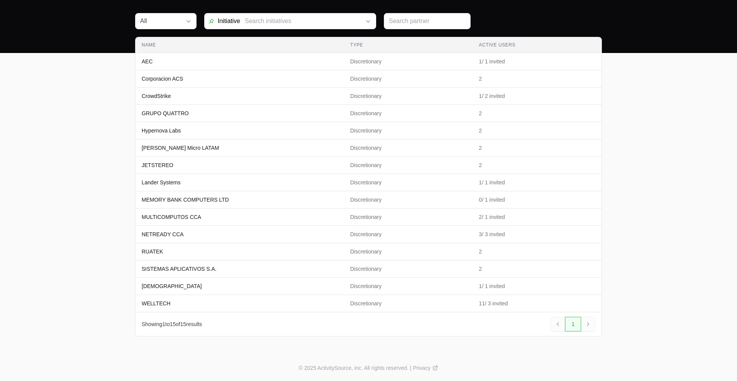
click at [98, 135] on main "All Initiative Name Type Active Users Name AEC Type Discretionary Active Users …" at bounding box center [368, 183] width 737 height 341
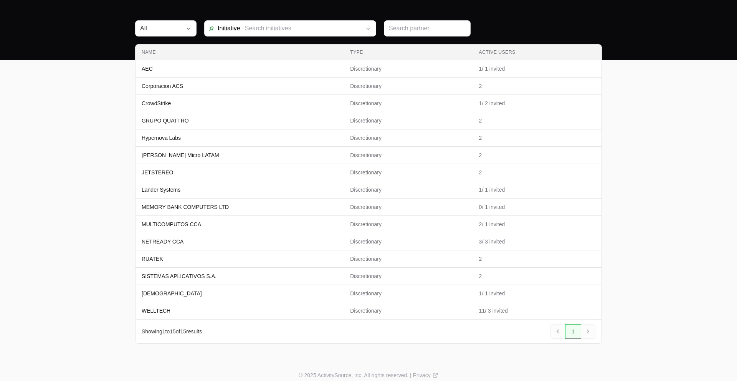
scroll to position [0, 0]
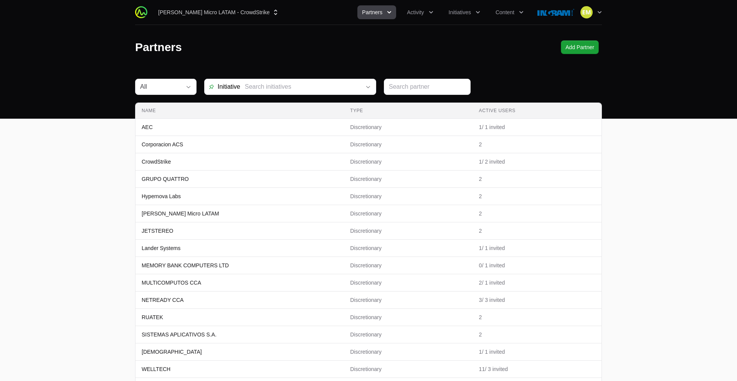
click at [375, 12] on span "Partners" at bounding box center [372, 12] width 20 height 8
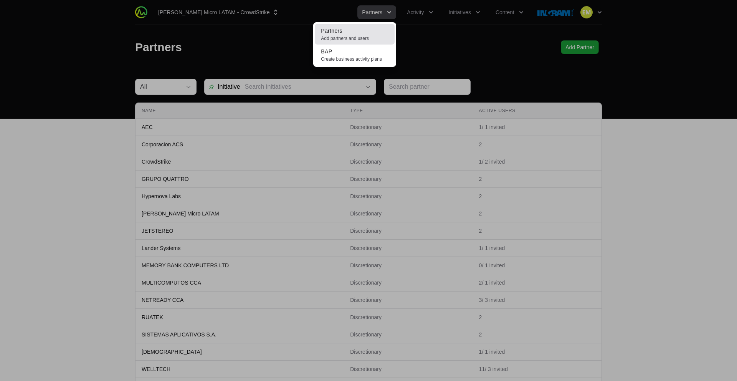
click at [332, 35] on link "Partners Add partners and users" at bounding box center [355, 34] width 80 height 21
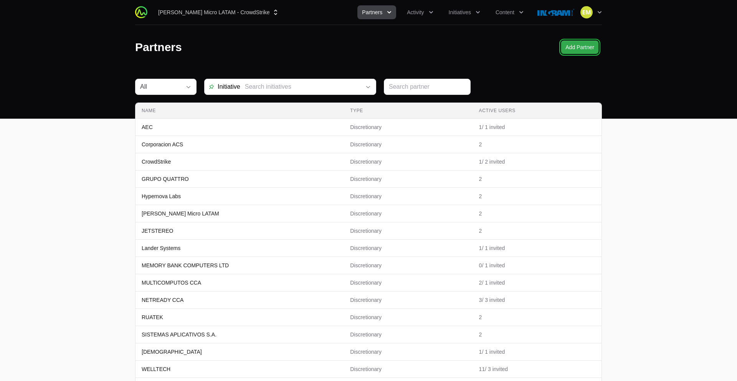
click at [582, 47] on span "Add Partner" at bounding box center [579, 47] width 29 height 9
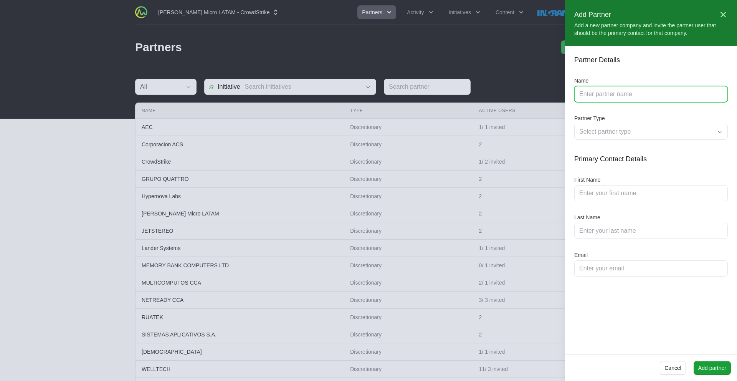
click at [594, 90] on input "Name" at bounding box center [650, 93] width 143 height 9
type input "AEC ([PERSON_NAME])"
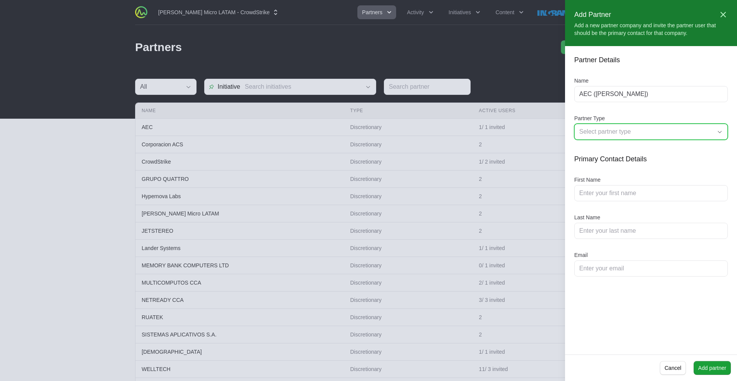
click at [628, 134] on div "Select partner type" at bounding box center [645, 131] width 133 height 9
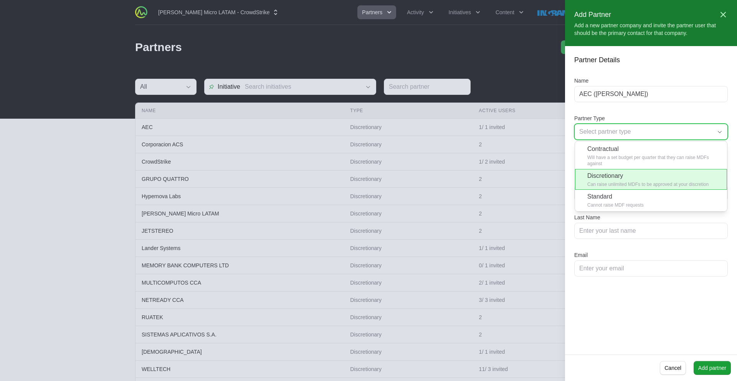
click at [611, 171] on li "Discretionary Can raise unlimited MDFs to be approved at your discretion" at bounding box center [651, 179] width 152 height 21
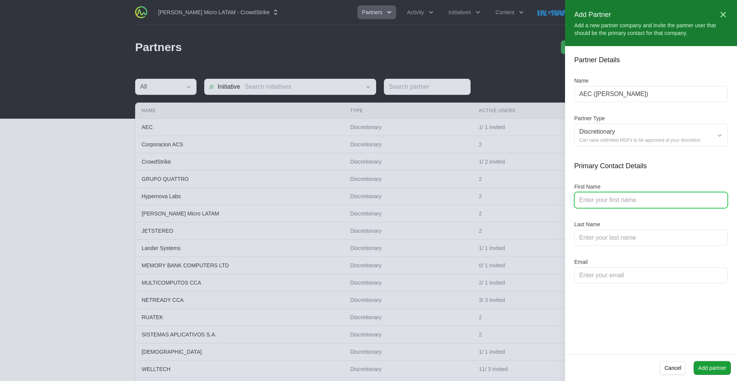
click at [605, 196] on input "First Name" at bounding box center [650, 199] width 143 height 9
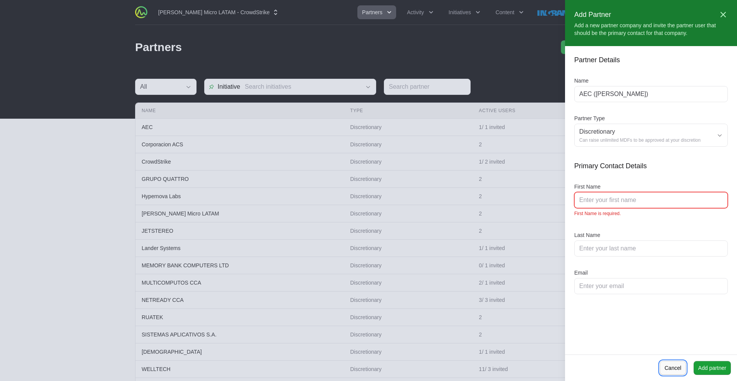
click at [670, 366] on span "Cancel" at bounding box center [672, 367] width 17 height 9
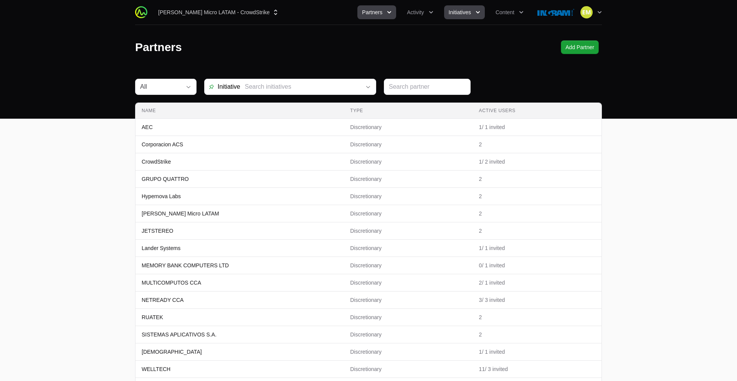
click at [468, 19] on button "Initiatives" at bounding box center [464, 12] width 41 height 14
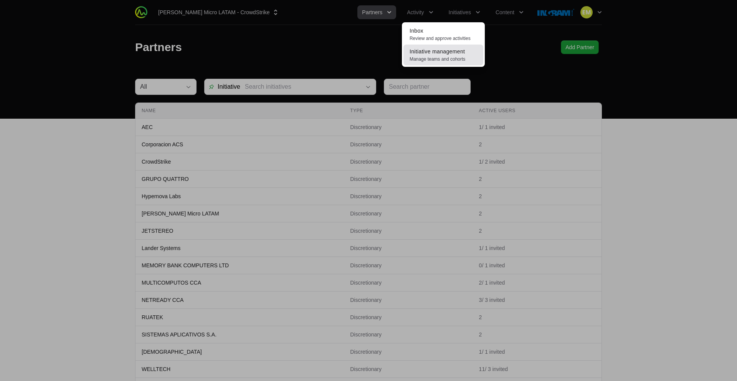
click at [441, 54] on link "Initiative management Manage teams and cohorts" at bounding box center [443, 54] width 80 height 21
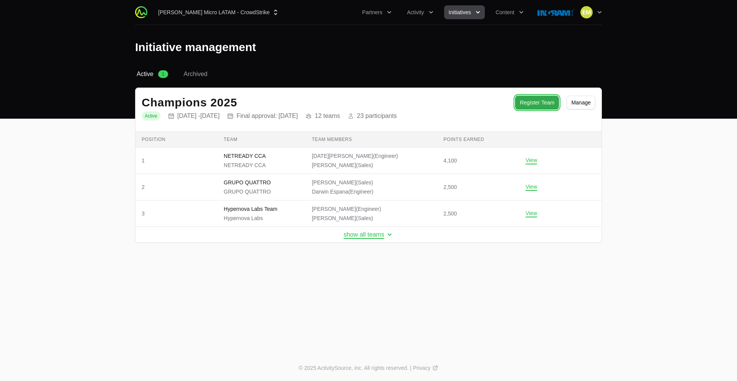
click at [538, 103] on span "Register Team" at bounding box center [536, 102] width 35 height 9
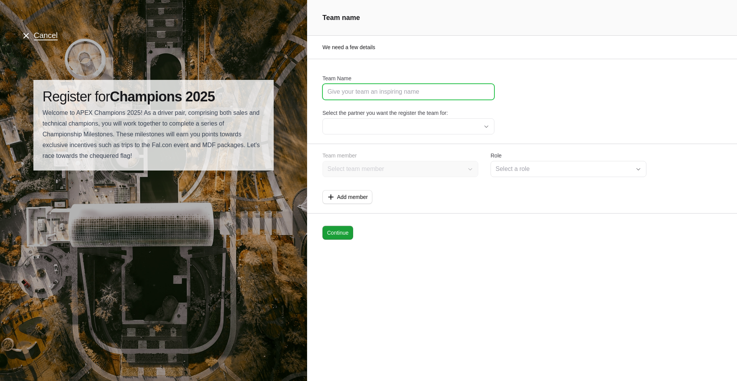
click at [383, 92] on input "Team Name" at bounding box center [408, 91] width 162 height 9
click at [28, 33] on icon "Page header" at bounding box center [25, 35] width 9 height 9
